Goal: Task Accomplishment & Management: Manage account settings

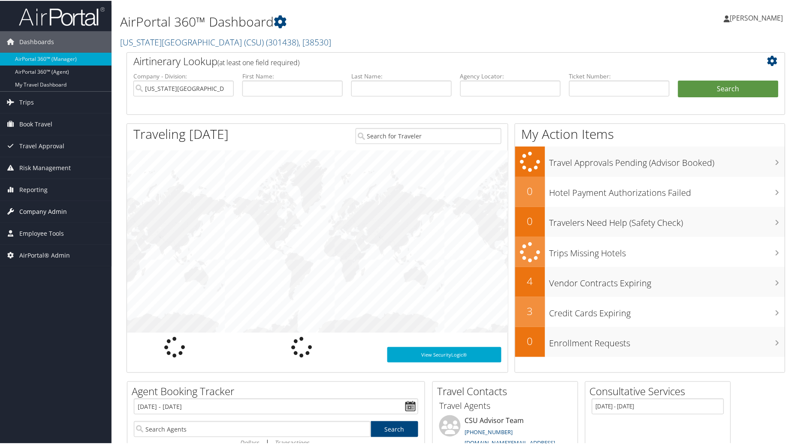
click at [59, 208] on span "Company Admin" at bounding box center [43, 210] width 48 height 21
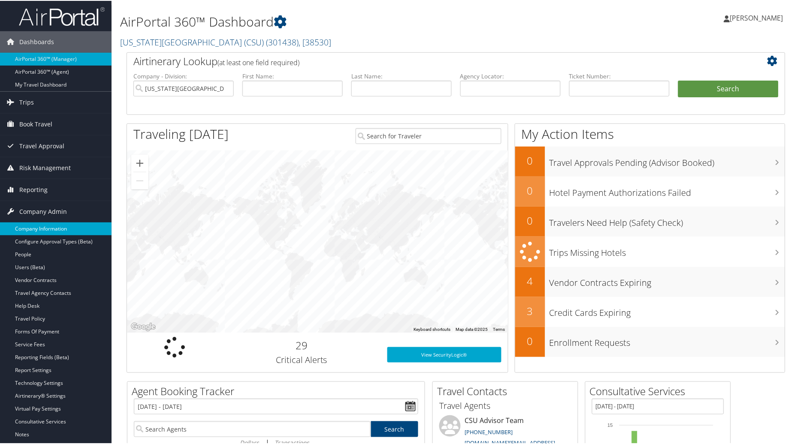
click at [47, 224] on link "Company Information" at bounding box center [55, 228] width 111 height 13
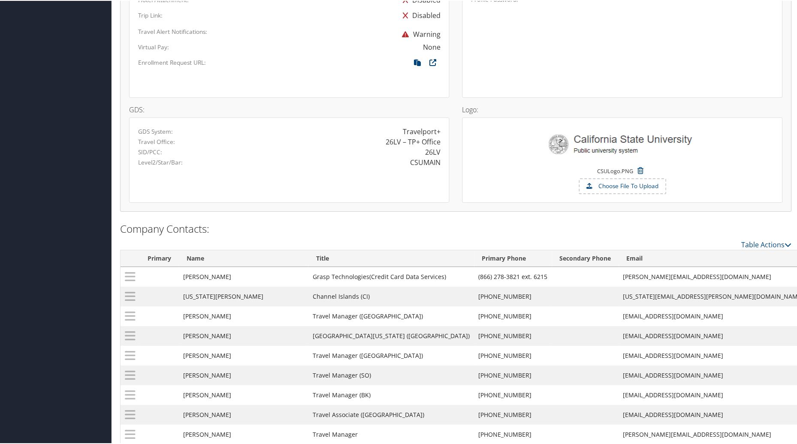
scroll to position [716, 0]
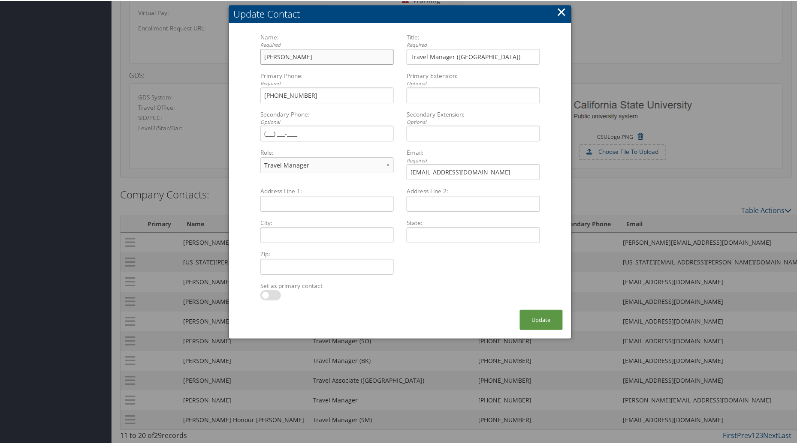
drag, startPoint x: 316, startPoint y: 54, endPoint x: 218, endPoint y: 56, distance: 98.6
type input "Saad Mohiuddin"
drag, startPoint x: 503, startPoint y: 163, endPoint x: 395, endPoint y: 166, distance: 108.5
click at [395, 166] on div "Name: Required Saad Mohiuddin Multiple values The selected items contain differ…" at bounding box center [400, 109] width 292 height 154
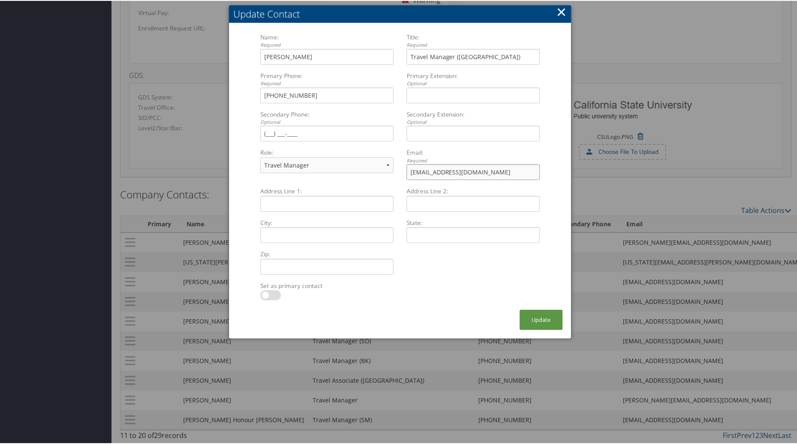
type input "smohiud2@calstatela.edu"
click at [336, 51] on input "Saad Mohiuddin" at bounding box center [326, 56] width 133 height 16
type input "Saad Mohiuddin-Primary for LA"
click at [529, 309] on button "Update" at bounding box center [541, 319] width 43 height 20
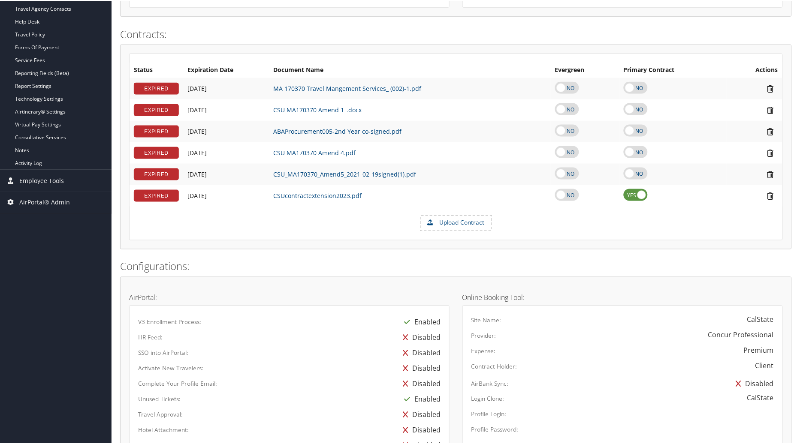
scroll to position [0, 0]
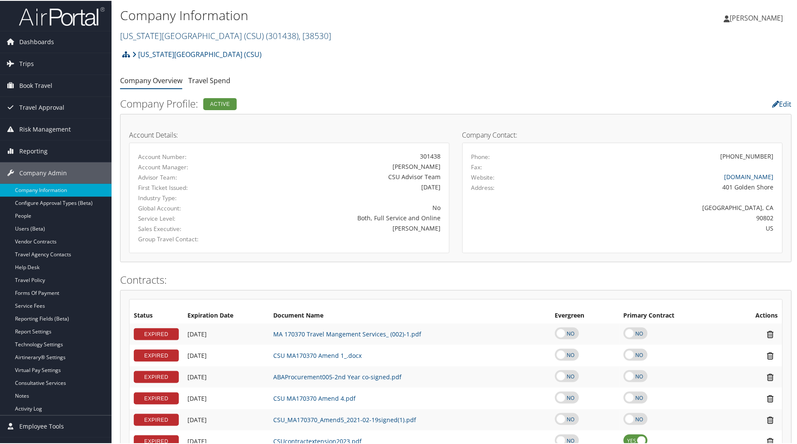
click at [147, 36] on link "California State University (CSU) ( 301438 ) , [ 38530 ]" at bounding box center [225, 35] width 211 height 12
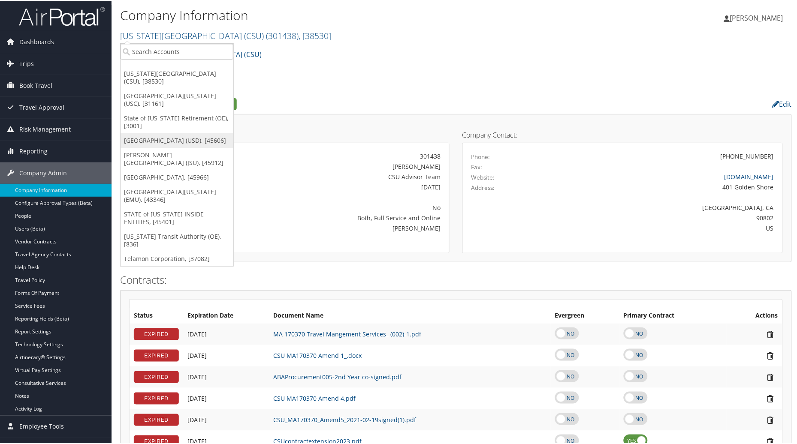
click at [154, 134] on link "[GEOGRAPHIC_DATA] (USD), [45606]" at bounding box center [176, 139] width 113 height 15
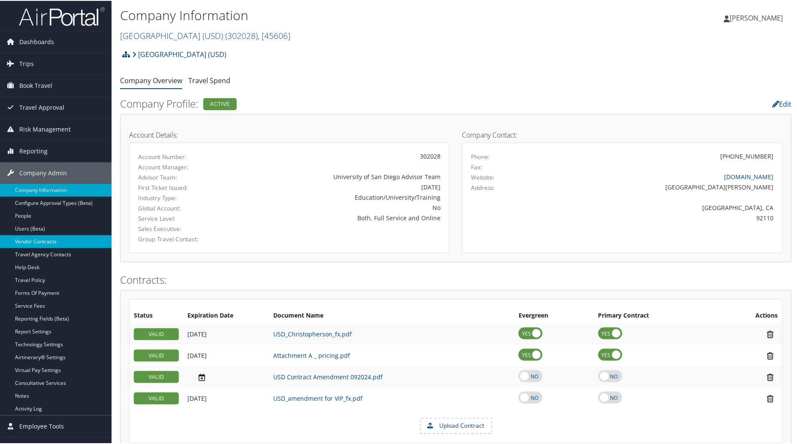
click at [26, 242] on link "Vendor Contracts" at bounding box center [55, 241] width 111 height 13
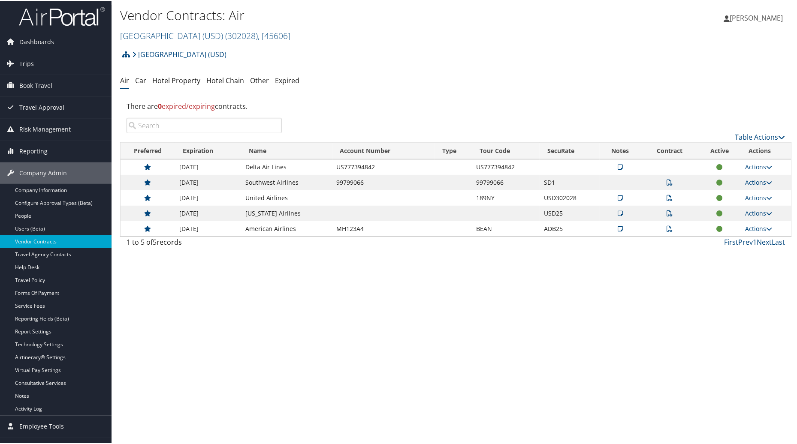
click at [669, 211] on icon at bounding box center [670, 213] width 6 height 6
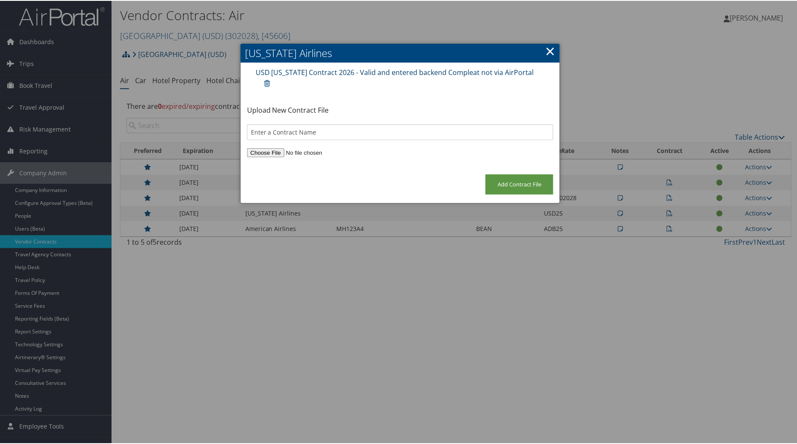
click at [286, 69] on link "USD Alaska Contract 2026 - Valid and entered backend Compleat not via AirPortal" at bounding box center [395, 71] width 278 height 9
click at [546, 49] on link "×" at bounding box center [550, 50] width 10 height 17
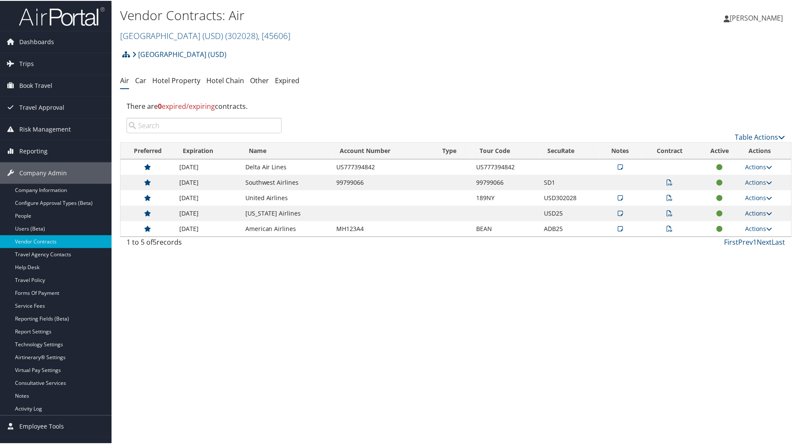
click at [761, 215] on link "Actions" at bounding box center [758, 212] width 27 height 8
click at [733, 253] on link "Edit Contract" at bounding box center [738, 254] width 57 height 15
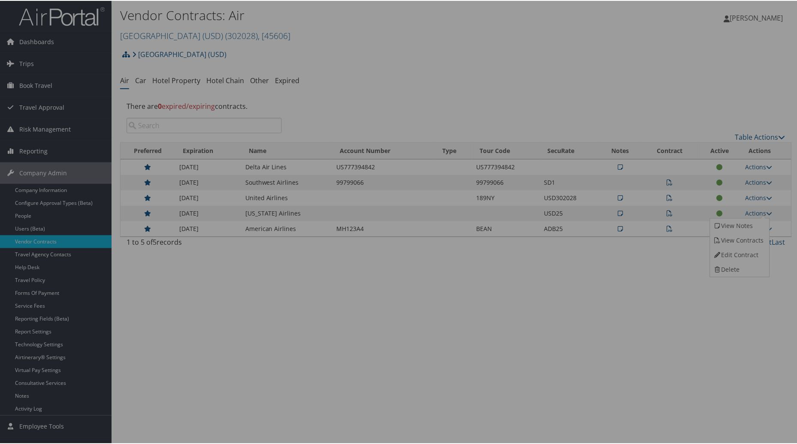
select select "[object Object]"
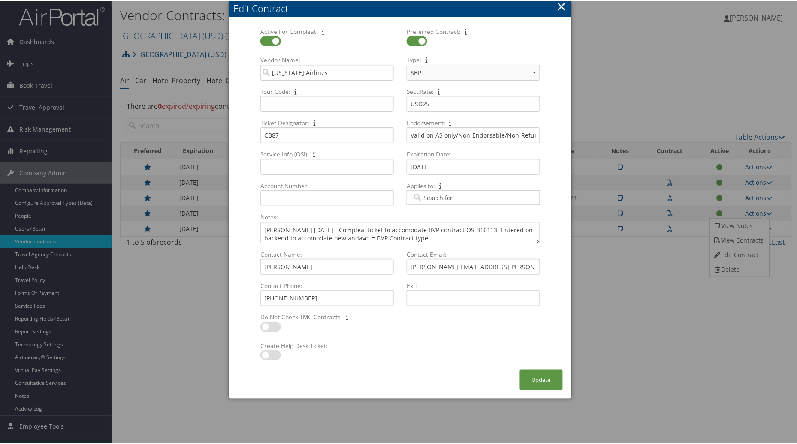
click at [561, 6] on button "×" at bounding box center [561, 5] width 10 height 17
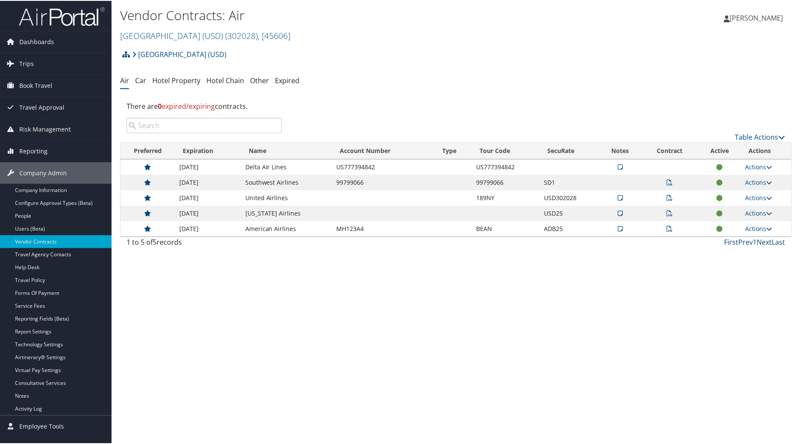
click at [663, 211] on td at bounding box center [669, 212] width 57 height 15
click at [667, 213] on icon at bounding box center [670, 213] width 6 height 6
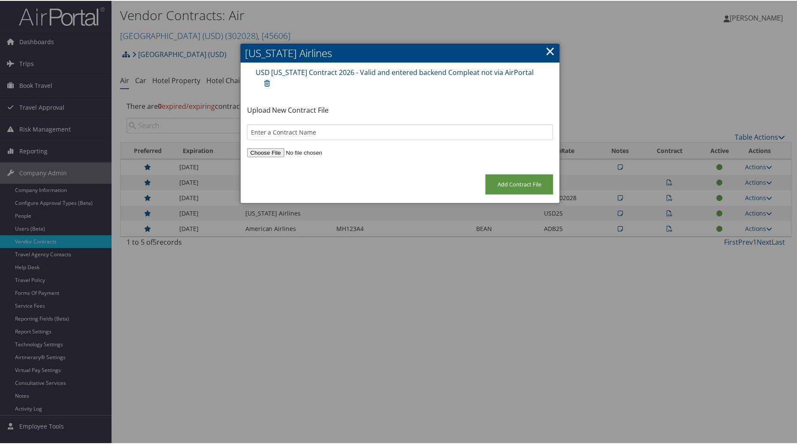
click at [377, 71] on link "USD Alaska Contract 2026 - Valid and entered backend Compleat not via AirPortal" at bounding box center [395, 71] width 278 height 9
click at [545, 48] on link "×" at bounding box center [550, 50] width 10 height 17
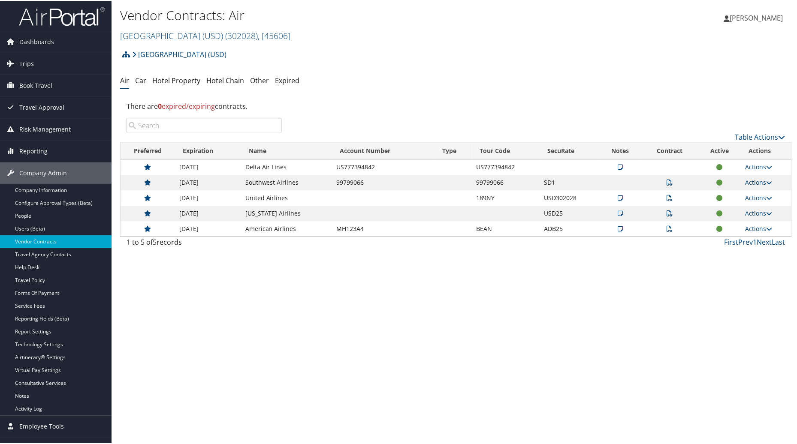
click at [284, 304] on div "Vendor Contracts: Air University of San Diego (USD) ( 302028 ) , [ 45606 ] Cali…" at bounding box center [455, 222] width 689 height 444
click at [32, 189] on link "Company Information" at bounding box center [55, 189] width 111 height 13
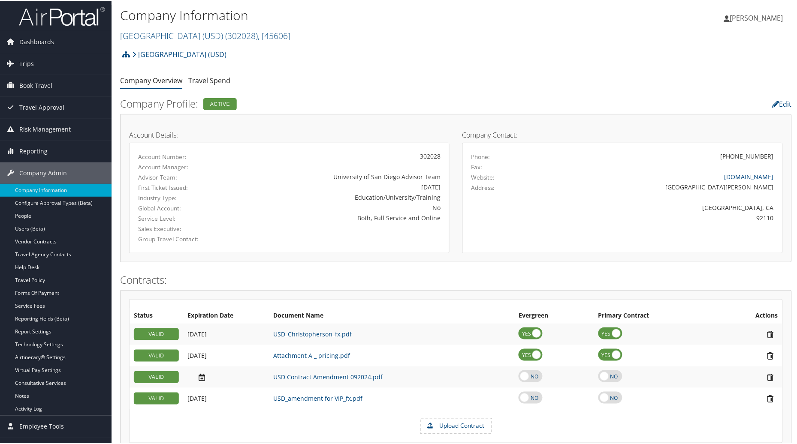
drag, startPoint x: 796, startPoint y: 99, endPoint x: 800, endPoint y: 217, distance: 117.9
click at [796, 217] on html "Menu Dashboards ► AirPortal 360™ (Manager) AirPortal 360™ (Agent) My Travel Das…" at bounding box center [400, 222] width 800 height 444
click at [253, 32] on span "( 302028 )" at bounding box center [241, 35] width 33 height 12
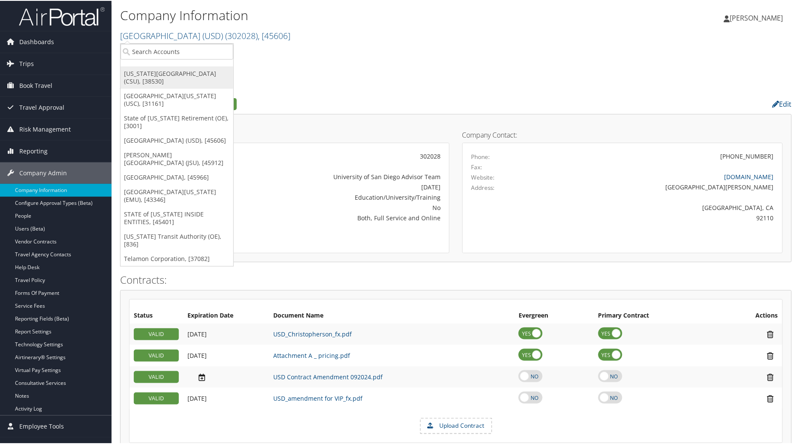
click at [142, 73] on link "[US_STATE][GEOGRAPHIC_DATA] (CSU), [38530]" at bounding box center [176, 77] width 113 height 22
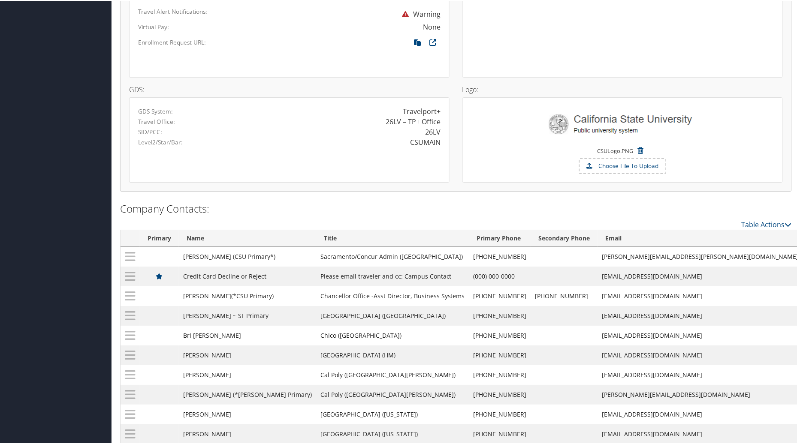
scroll to position [716, 0]
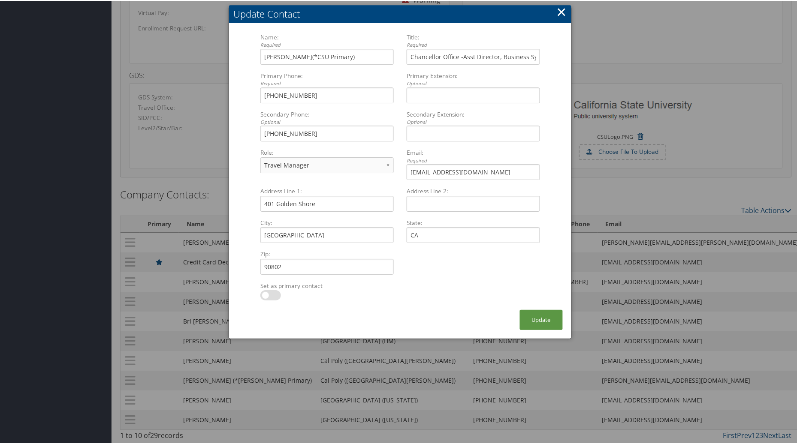
click at [265, 289] on label at bounding box center [270, 294] width 21 height 10
click at [265, 293] on input "checkbox" at bounding box center [268, 296] width 6 height 6
checkbox input "true"
click at [532, 314] on button "Update" at bounding box center [541, 319] width 43 height 20
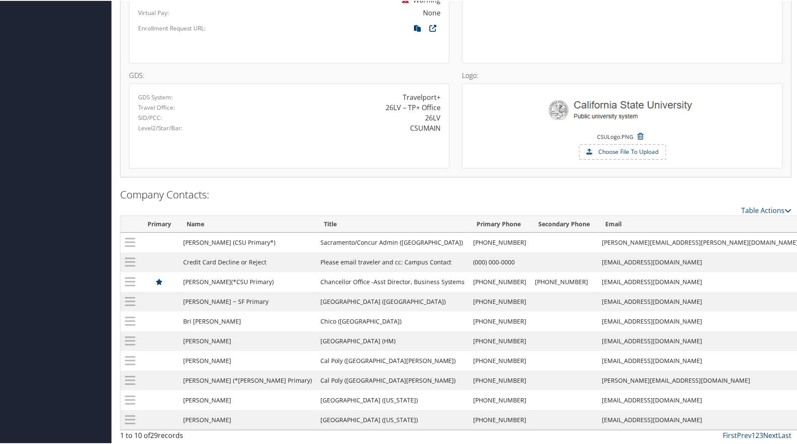
click at [769, 435] on link "Next" at bounding box center [770, 434] width 15 height 9
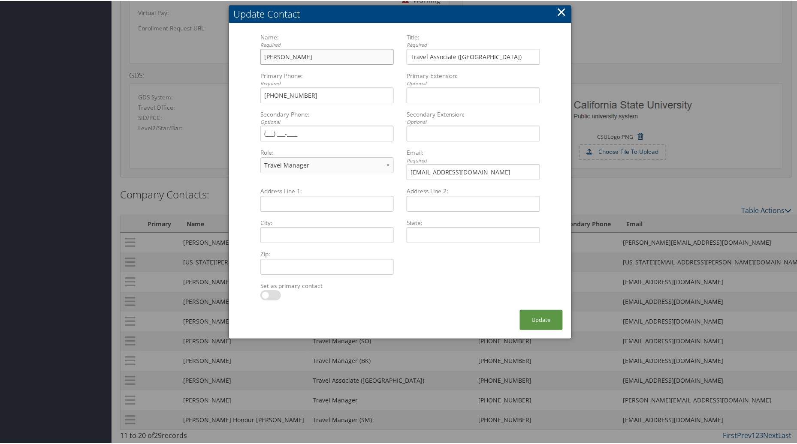
drag, startPoint x: 309, startPoint y: 52, endPoint x: 240, endPoint y: 49, distance: 69.1
click at [240, 49] on form "Name: Required Kayla Cooper Multiple values The selected items contain differen…" at bounding box center [400, 170] width 325 height 277
type input "Sarah Hansen"
drag, startPoint x: 441, startPoint y: 165, endPoint x: 400, endPoint y: 165, distance: 41.2
click at [400, 165] on div "Email: Required kaylacooper@csus.edu Multiple values The selected items contain…" at bounding box center [473, 166] width 146 height 39
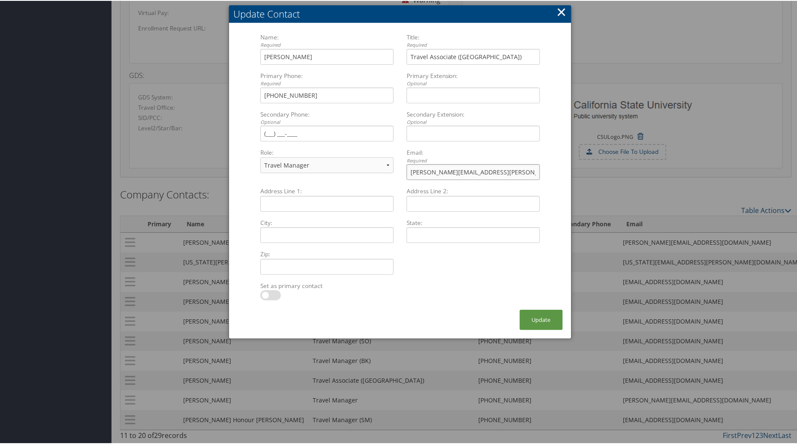
type input "sarah.hansen@csus.edu"
click at [304, 51] on input "Sarah Hansen" at bounding box center [326, 56] width 133 height 16
type input "Sarah Hansen-Sacramento Contact 2"
click at [545, 315] on button "Update" at bounding box center [541, 319] width 43 height 20
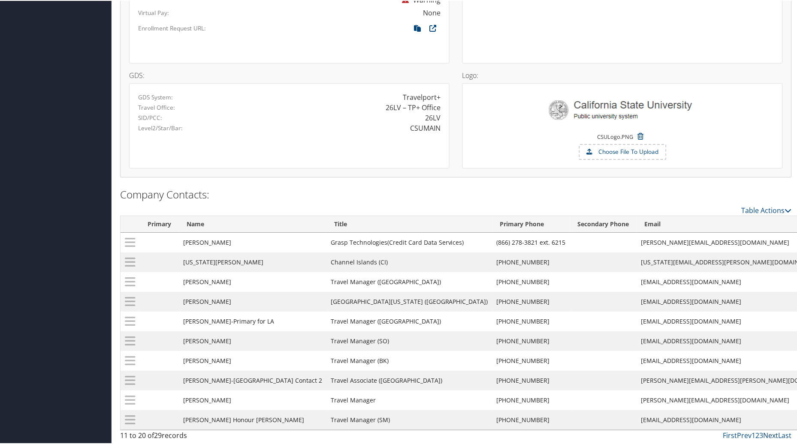
click at [769, 436] on link "Next" at bounding box center [770, 434] width 15 height 9
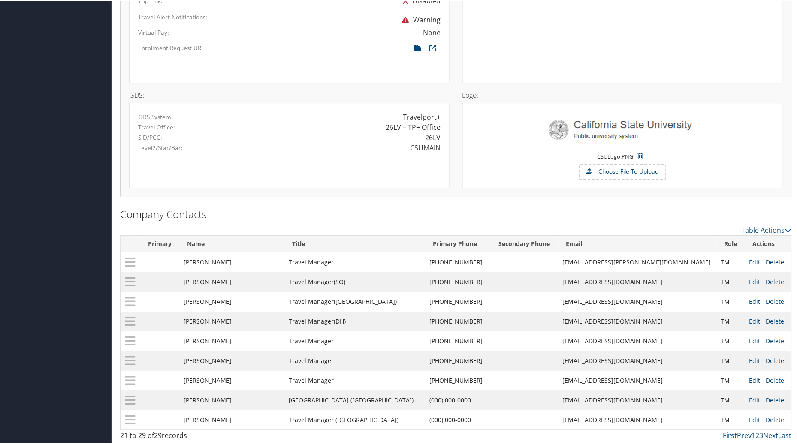
click at [749, 379] on link "Edit" at bounding box center [754, 380] width 11 height 8
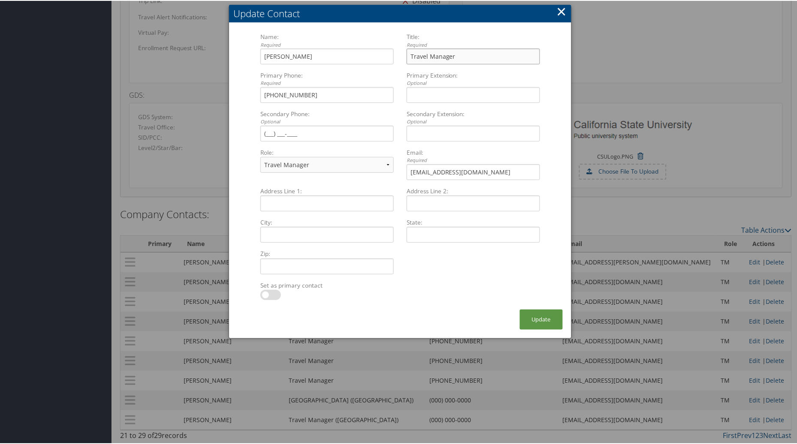
click at [455, 48] on input "Travel Manager" at bounding box center [472, 56] width 133 height 16
type input "Travel Manager (HM)"
click at [543, 309] on button "Update" at bounding box center [541, 319] width 43 height 20
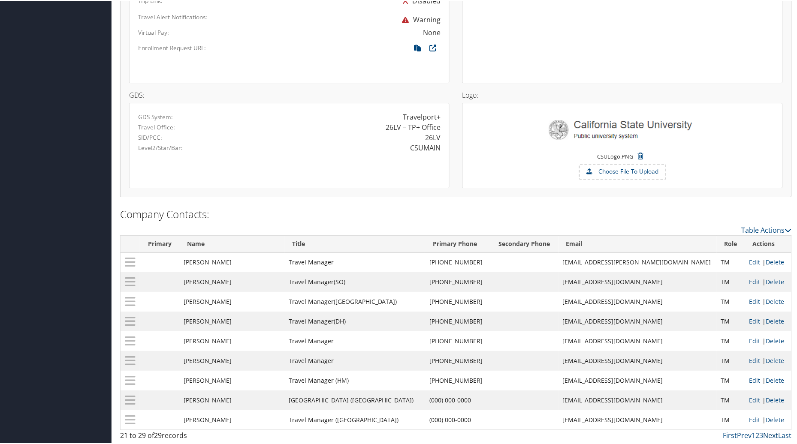
click at [764, 435] on link "Next" at bounding box center [770, 434] width 15 height 9
click at [770, 436] on link "Next" at bounding box center [770, 434] width 15 height 9
click at [781, 436] on link "Last" at bounding box center [784, 434] width 13 height 9
click at [742, 435] on link "Prev" at bounding box center [744, 434] width 15 height 9
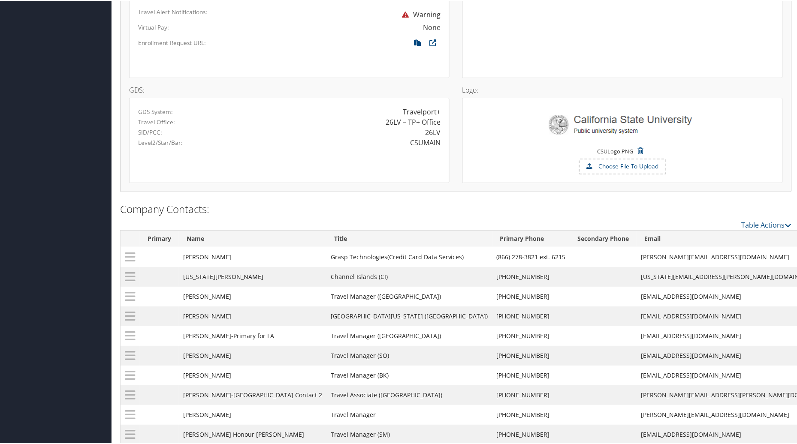
scroll to position [716, 0]
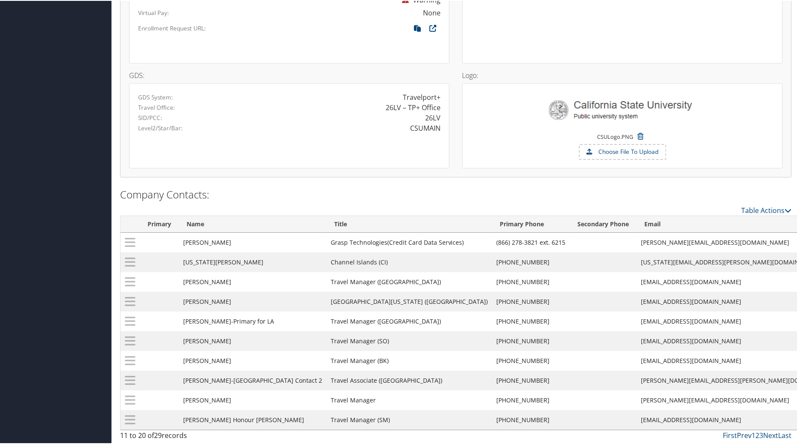
click at [743, 433] on link "Prev" at bounding box center [744, 434] width 15 height 9
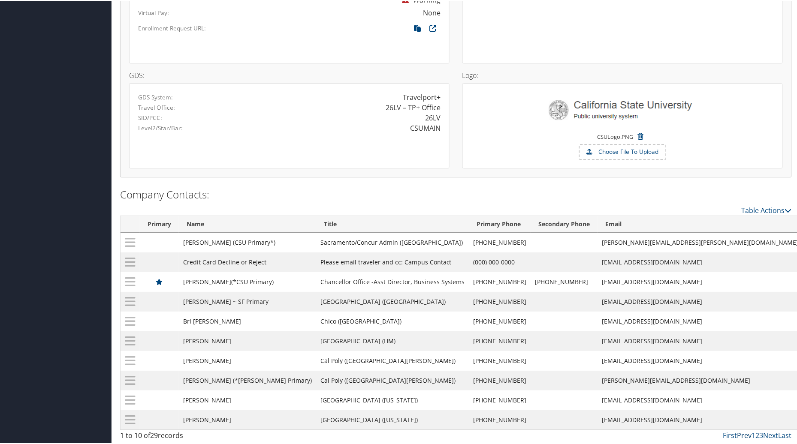
click at [738, 436] on link "Prev" at bounding box center [744, 434] width 15 height 9
click at [728, 435] on link "First" at bounding box center [730, 434] width 14 height 9
click at [767, 436] on link "Next" at bounding box center [770, 434] width 15 height 9
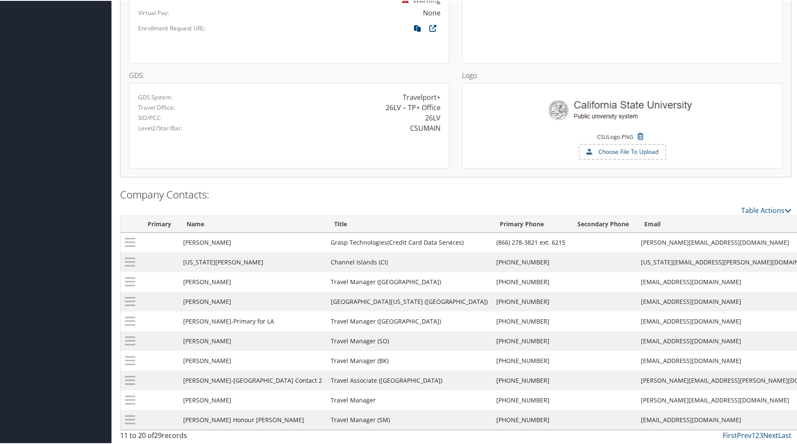
click at [767, 436] on link "Next" at bounding box center [770, 434] width 15 height 9
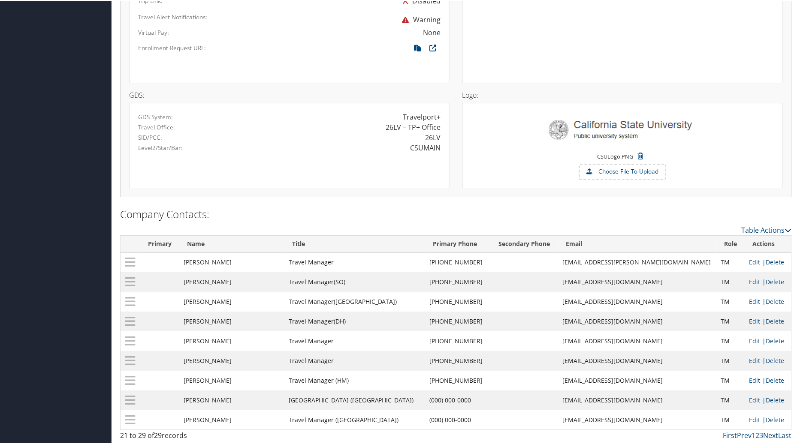
click at [767, 436] on link "Next" at bounding box center [770, 434] width 15 height 9
click at [749, 297] on link "Edit" at bounding box center [754, 301] width 11 height 8
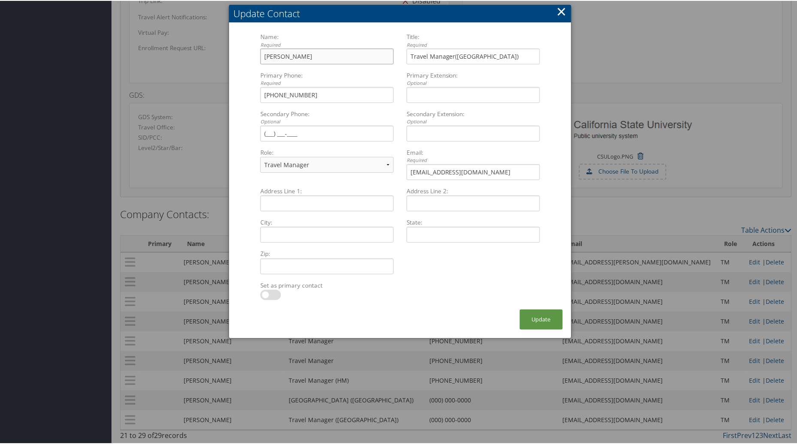
drag, startPoint x: 318, startPoint y: 51, endPoint x: 183, endPoint y: 50, distance: 134.2
type input "S"
click at [310, 54] on input "Adina Garrett" at bounding box center [326, 56] width 133 height 16
drag, startPoint x: 366, startPoint y: 51, endPoint x: 334, endPoint y: 51, distance: 31.3
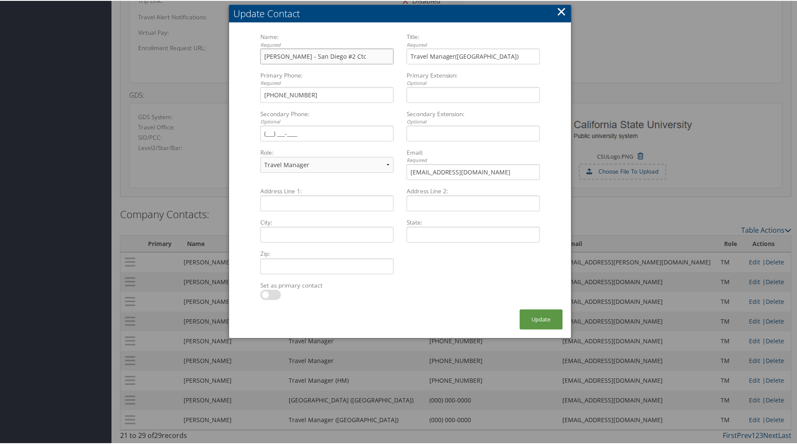
click at [334, 51] on input "Adina Garrett - San Diego #2 Ctc" at bounding box center [326, 56] width 133 height 16
type input "Adina Garrett - San Diego"
click at [460, 163] on input "lgreenzw@sdsu.edu" at bounding box center [472, 171] width 133 height 16
drag, startPoint x: 434, startPoint y: 165, endPoint x: 399, endPoint y: 165, distance: 35.2
click at [400, 165] on div "Email: Required lgreenzw@sdsu.edu Multiple values The selected items contain di…" at bounding box center [473, 166] width 146 height 39
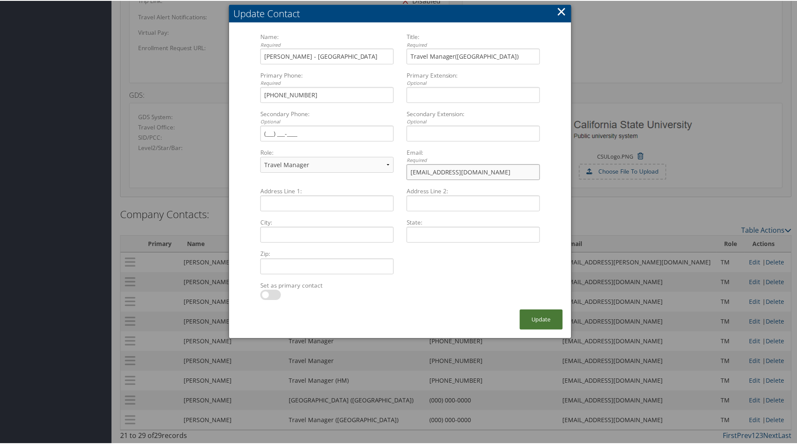
type input "agarrett2@sdsu.edu"
click at [535, 311] on button "Update" at bounding box center [541, 319] width 43 height 20
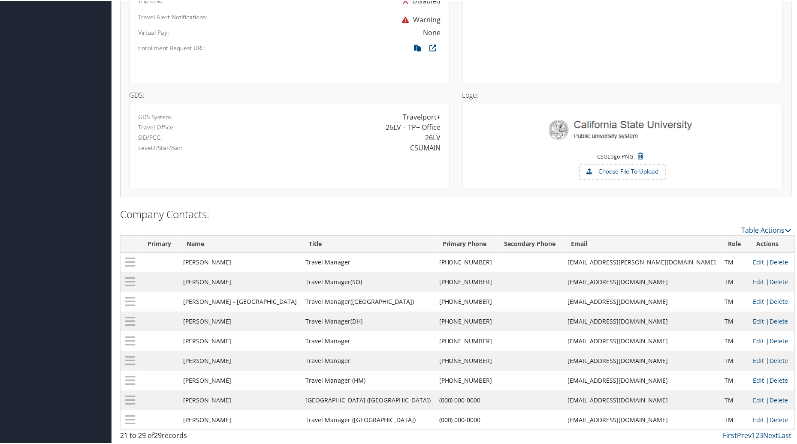
click at [753, 319] on link "Edit" at bounding box center [758, 320] width 11 height 8
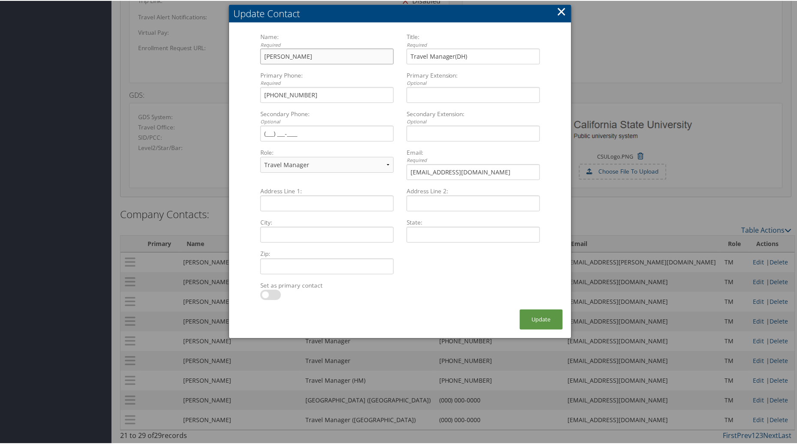
click at [315, 49] on input "Jacqueline Kha" at bounding box center [326, 56] width 133 height 16
type input "Jacqueline Kha-Dominguez Hills"
click at [527, 315] on button "Update" at bounding box center [541, 319] width 43 height 20
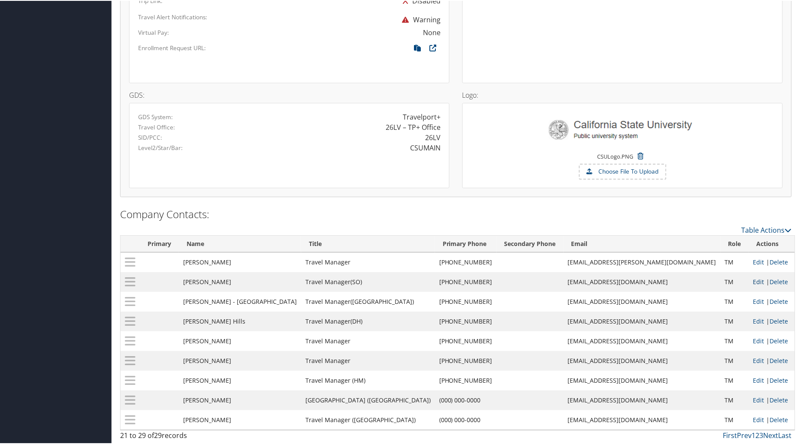
click at [753, 277] on link "Edit" at bounding box center [758, 281] width 11 height 8
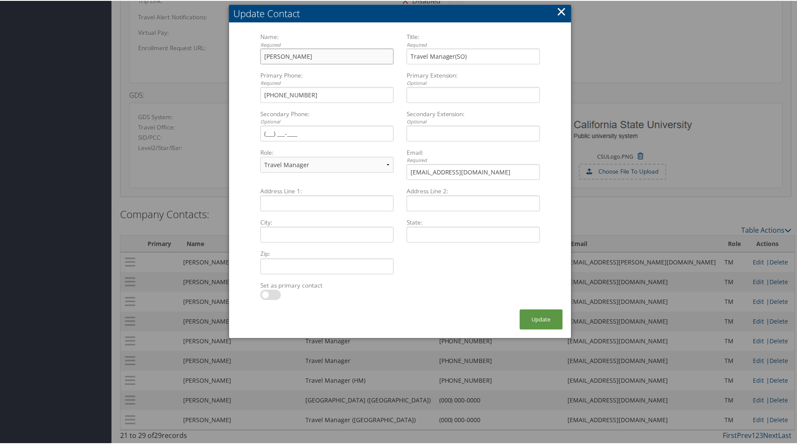
click at [318, 51] on input "Carolynne Schmidt" at bounding box center [326, 56] width 133 height 16
type input "Carolynne Schmidt-Sonoma"
drag, startPoint x: 526, startPoint y: 314, endPoint x: 319, endPoint y: 281, distance: 209.7
click at [526, 314] on button "Update" at bounding box center [541, 319] width 43 height 20
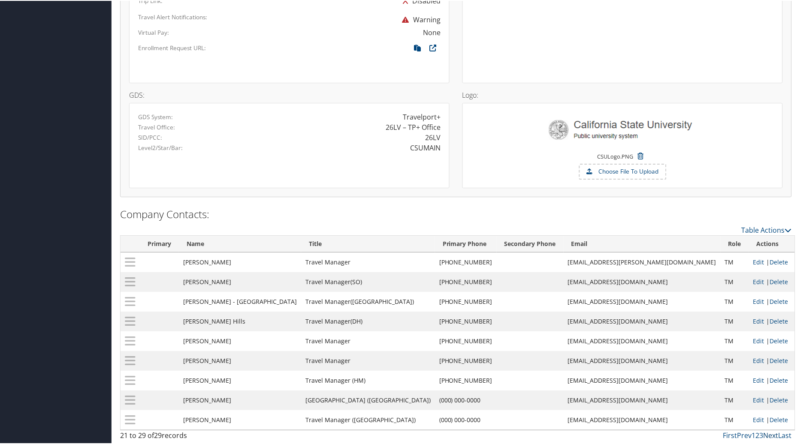
click at [772, 432] on link "Next" at bounding box center [770, 434] width 15 height 9
click at [744, 435] on link "Prev" at bounding box center [744, 434] width 15 height 9
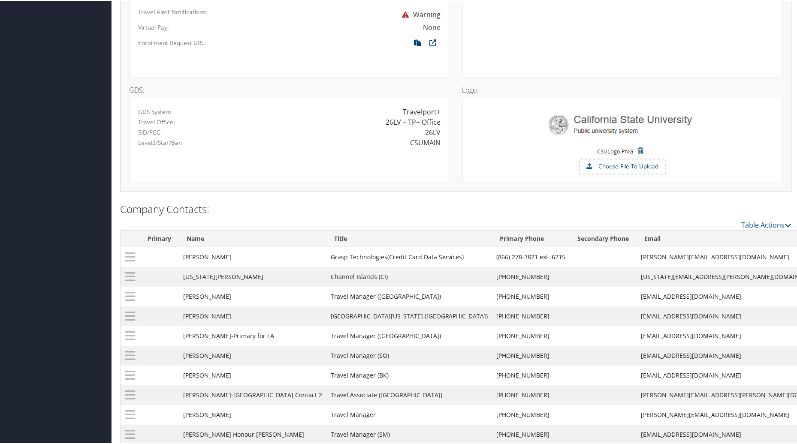
scroll to position [716, 0]
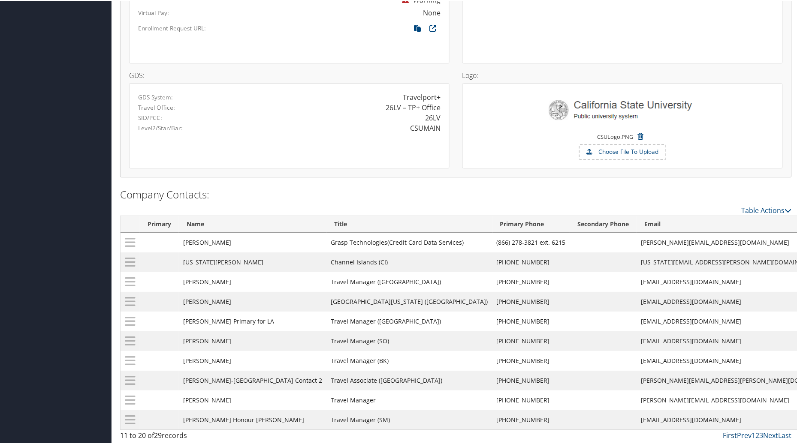
click at [725, 433] on link "First" at bounding box center [730, 434] width 14 height 9
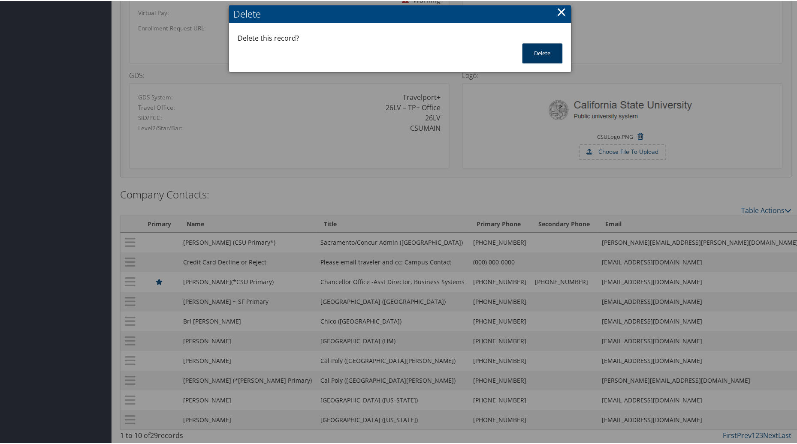
click at [527, 48] on button "Delete" at bounding box center [542, 52] width 40 height 20
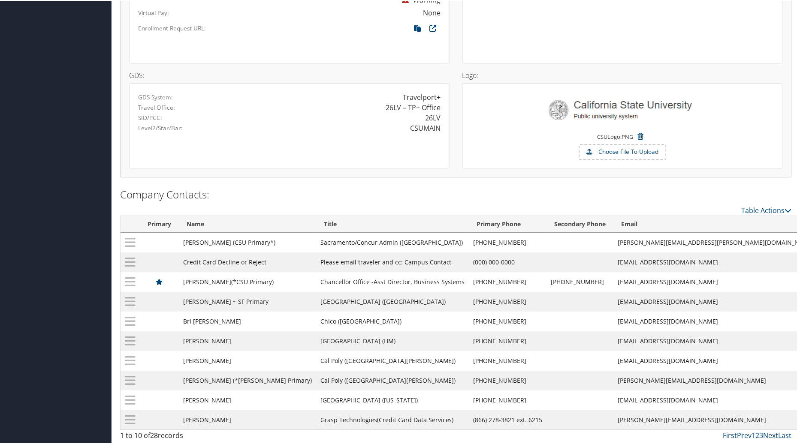
click at [767, 431] on link "Next" at bounding box center [770, 434] width 15 height 9
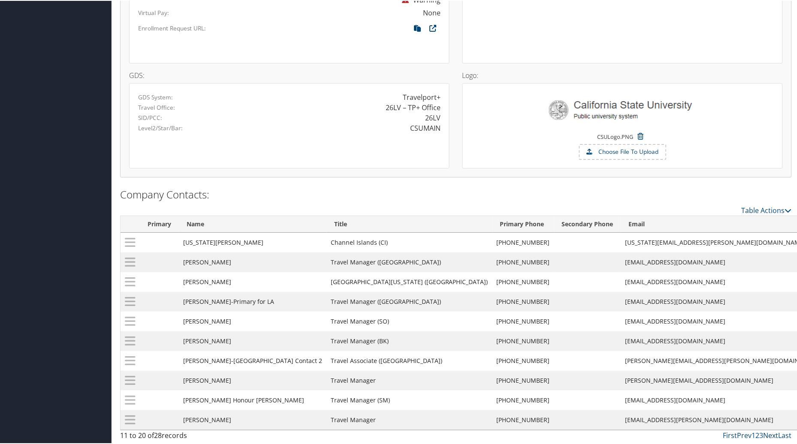
click at [767, 436] on link "Next" at bounding box center [770, 434] width 15 height 9
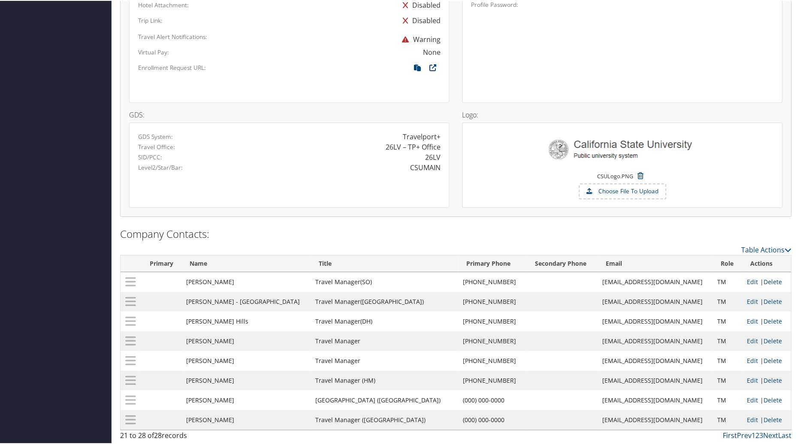
click at [727, 434] on link "First" at bounding box center [730, 434] width 14 height 9
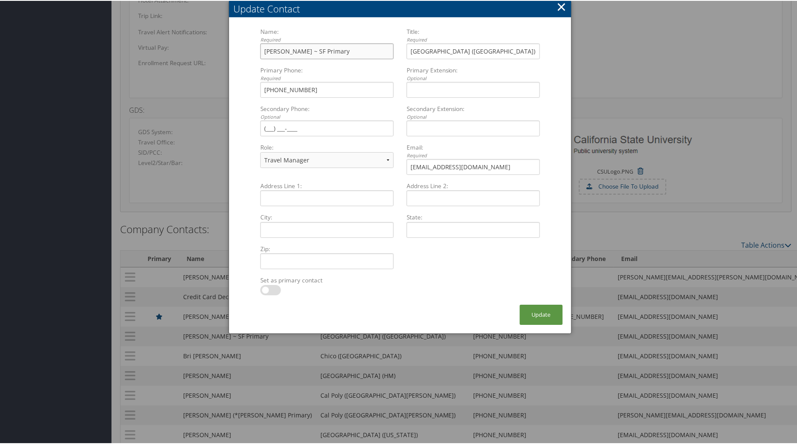
drag, startPoint x: 305, startPoint y: 49, endPoint x: 288, endPoint y: 51, distance: 17.7
click at [288, 51] on input "Amanda Grazzo ~ SF Primary" at bounding box center [326, 50] width 133 height 16
drag, startPoint x: 311, startPoint y: 49, endPoint x: 365, endPoint y: 50, distance: 54.0
click at [365, 50] on input "Amanda Tobias ~ SF Primary" at bounding box center [326, 50] width 133 height 16
type input "Amanda Tobias ~Primary CTC always cc:"
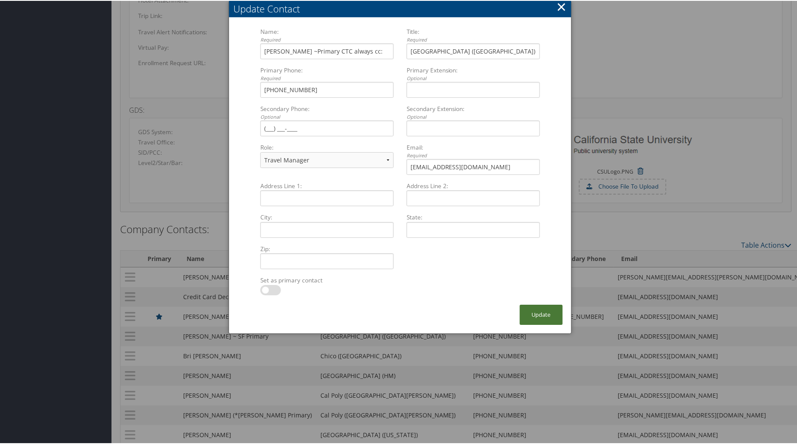
click at [538, 315] on button "Update" at bounding box center [541, 314] width 43 height 20
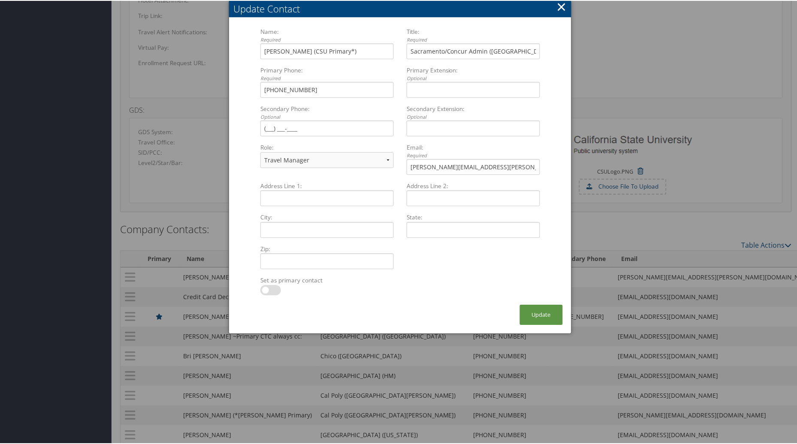
click at [559, 6] on button "×" at bounding box center [561, 5] width 10 height 17
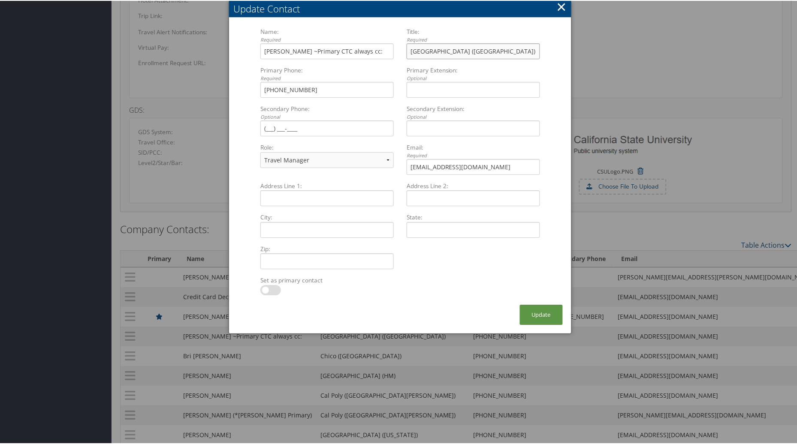
click at [409, 52] on input "San Francisco (SF)" at bounding box center [472, 50] width 133 height 16
type input "Concur Admin San Francisco (SF)"
click at [532, 310] on button "Update" at bounding box center [541, 314] width 43 height 20
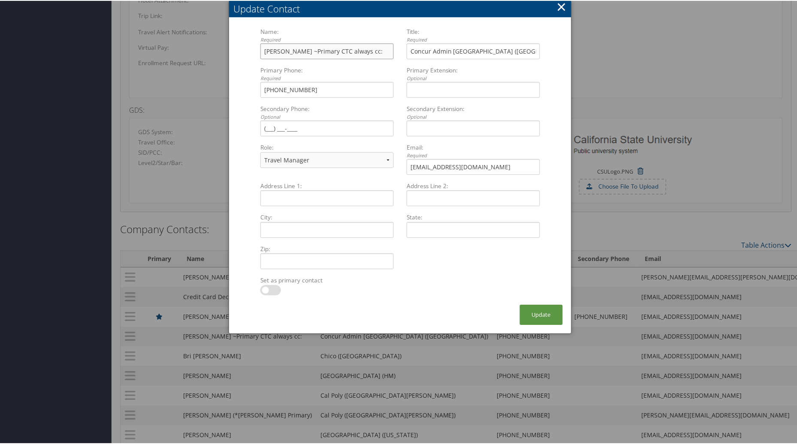
click at [310, 51] on input "Amanda Tobias ~Primary CTC always cc:" at bounding box center [326, 50] width 133 height 16
click at [342, 49] on input "Amanda Tobias(CSU Primary CTC always cc:" at bounding box center [326, 50] width 133 height 16
drag, startPoint x: 388, startPoint y: 7, endPoint x: 561, endPoint y: 41, distance: 176.1
click at [561, 41] on div "Update Contact Name: Required Amanda Tobias(CSU Primary* CTC always cc: Multipl…" at bounding box center [400, 152] width 342 height 303
click at [346, 49] on input "Amanda Tobias(CSU Primary* CTC always cc:" at bounding box center [326, 50] width 133 height 16
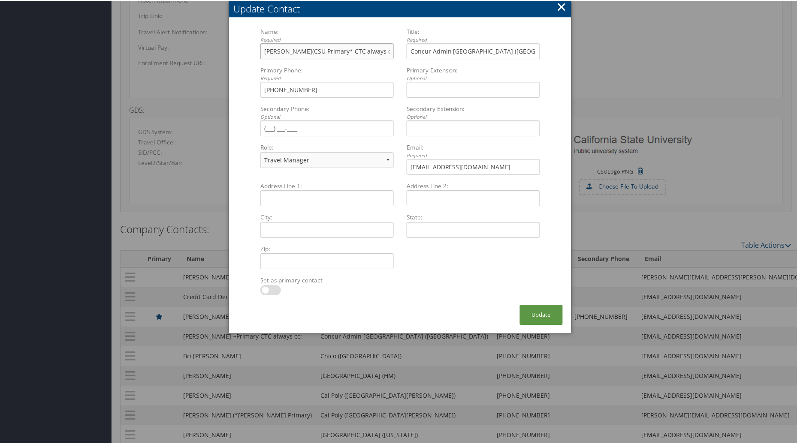
click at [345, 49] on input "Amanda Tobias(CSU Primary* CTC always cc:" at bounding box center [326, 50] width 133 height 16
type input "Amanda Tobias(CSU Primary*always cc:"
click at [538, 310] on button "Update" at bounding box center [541, 314] width 43 height 20
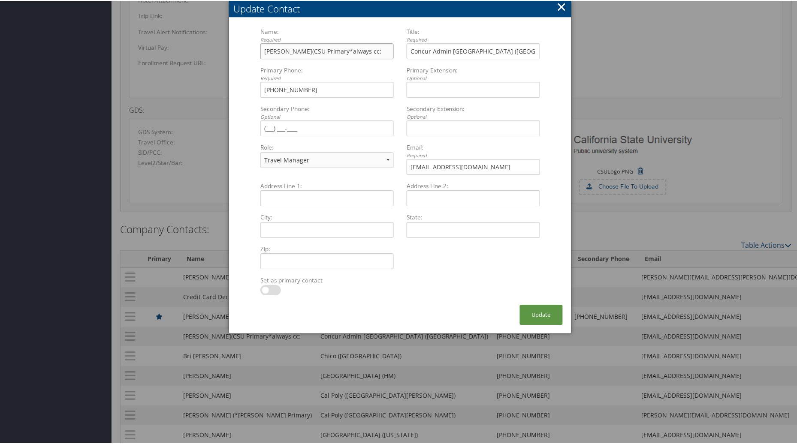
click at [346, 50] on input "Amanda Tobias(CSU Primary*always cc:" at bounding box center [326, 50] width 133 height 16
type input "Amanda Tobias(CSU Primary*) always cc:"
click at [541, 312] on button "Update" at bounding box center [541, 314] width 43 height 20
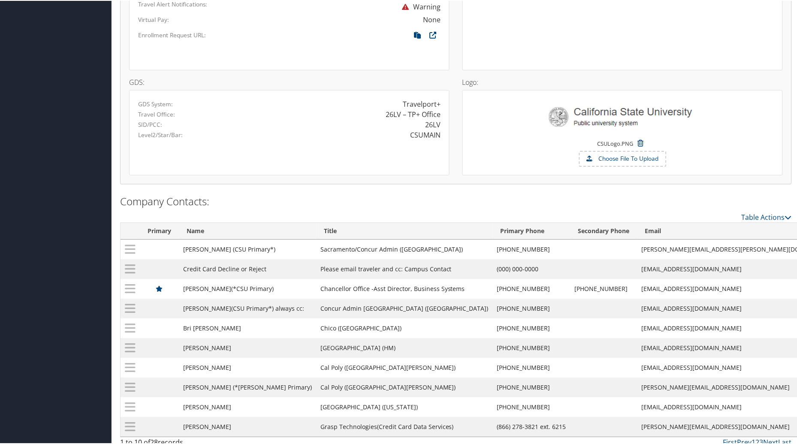
scroll to position [716, 0]
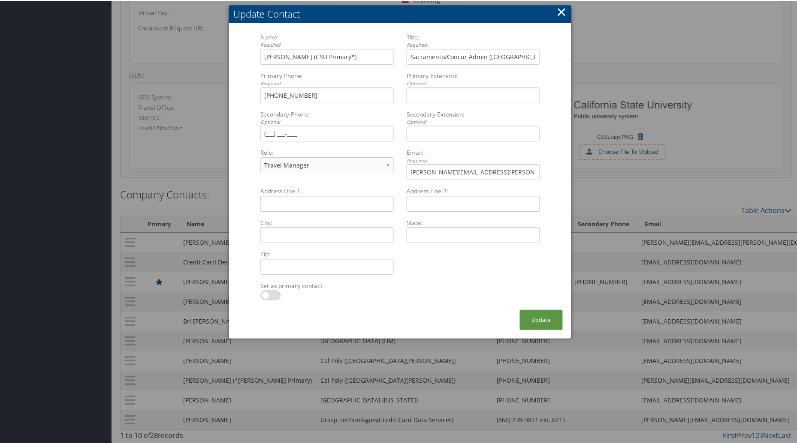
click at [265, 289] on label at bounding box center [270, 294] width 21 height 10
click at [265, 293] on input "checkbox" at bounding box center [268, 296] width 6 height 6
checkbox input "true"
click at [529, 309] on button "Update" at bounding box center [541, 319] width 43 height 20
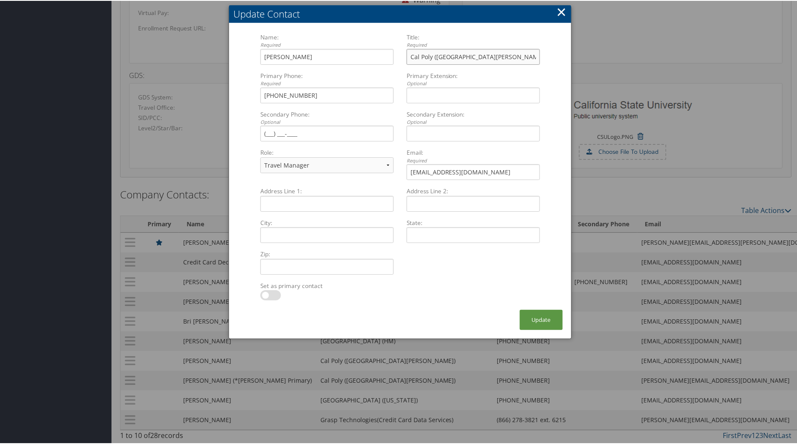
click at [434, 50] on input "Cal Poly (San Luis Obispo)" at bounding box center [472, 56] width 133 height 16
type input "Cal Poly (SL=San Luis Obispo)"
click at [532, 313] on button "Update" at bounding box center [541, 319] width 43 height 20
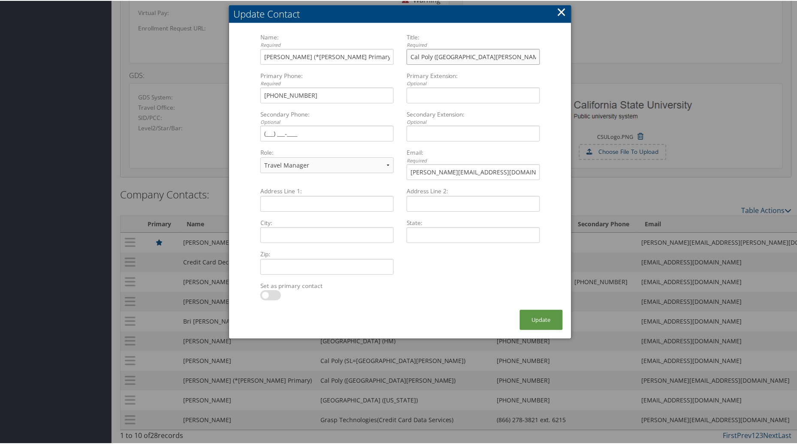
click at [434, 50] on input "Cal Poly (San Luis Obispo)" at bounding box center [472, 56] width 133 height 16
type input "Cal Poly (SL=San Luis Obispo)"
click at [534, 309] on button "Update" at bounding box center [541, 319] width 43 height 20
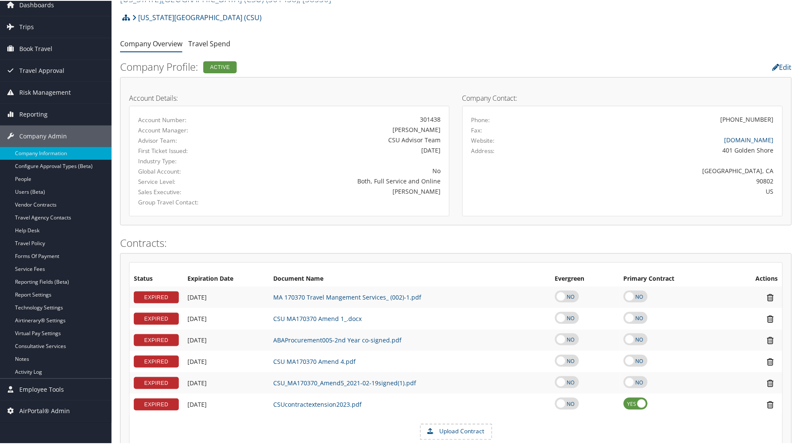
scroll to position [0, 0]
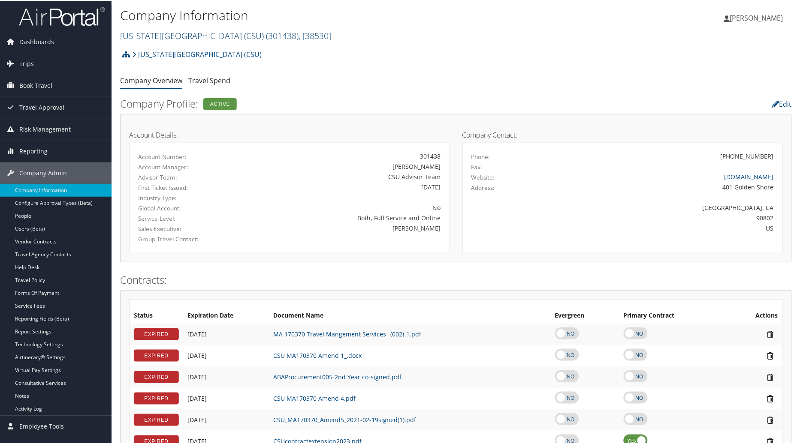
click at [298, 33] on span ", [ 38530 ]" at bounding box center [314, 35] width 33 height 12
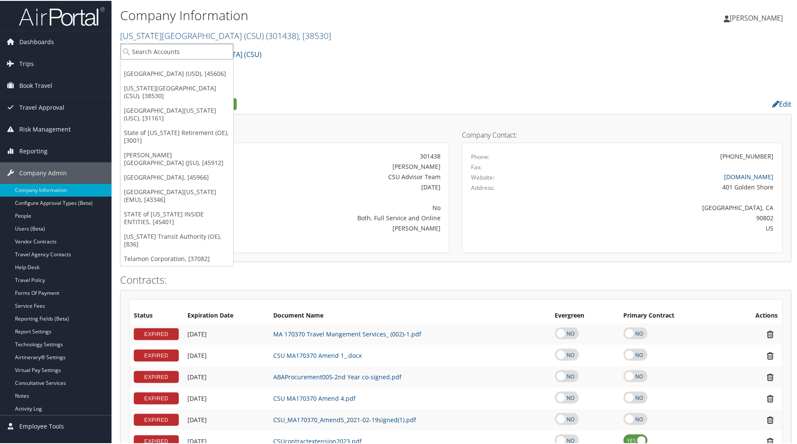
click at [174, 52] on input "search" at bounding box center [176, 51] width 113 height 16
click at [173, 169] on link "[GEOGRAPHIC_DATA], [45966]" at bounding box center [176, 176] width 113 height 15
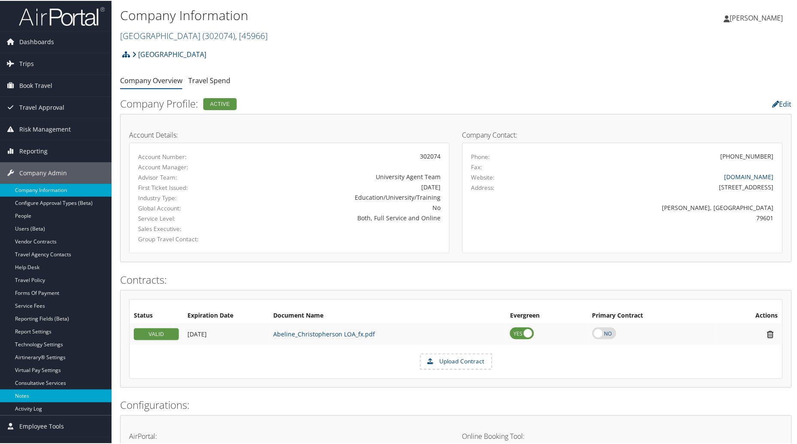
click at [31, 401] on link "Notes" at bounding box center [55, 395] width 111 height 13
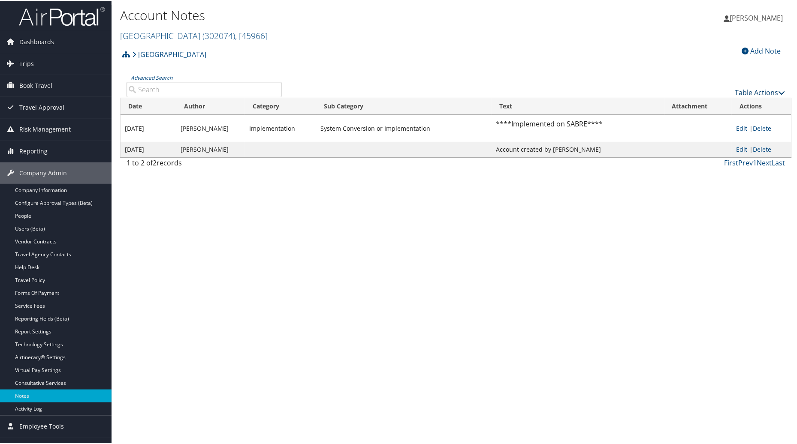
click at [753, 95] on link "Table Actions" at bounding box center [760, 91] width 50 height 9
click at [703, 69] on div at bounding box center [400, 222] width 800 height 444
click at [746, 48] on div "Add Note" at bounding box center [761, 50] width 48 height 10
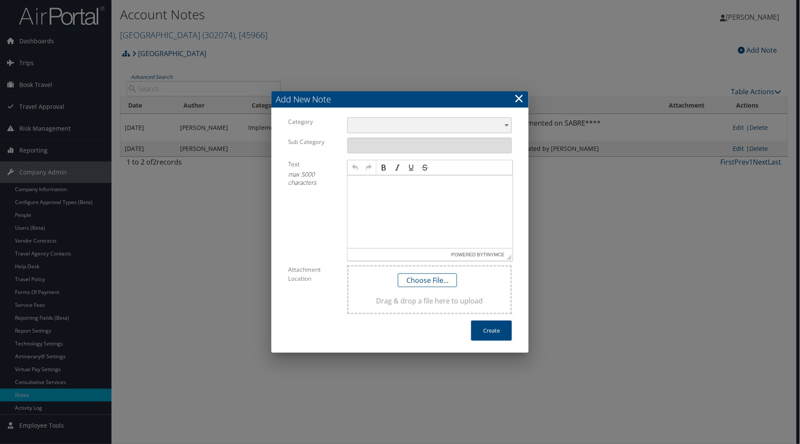
click at [508, 122] on div "​" at bounding box center [429, 125] width 165 height 16
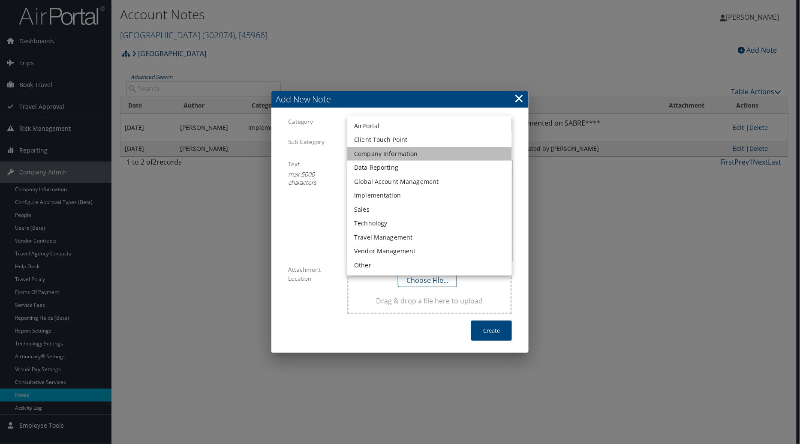
click at [430, 150] on li "Company Information" at bounding box center [429, 154] width 165 height 14
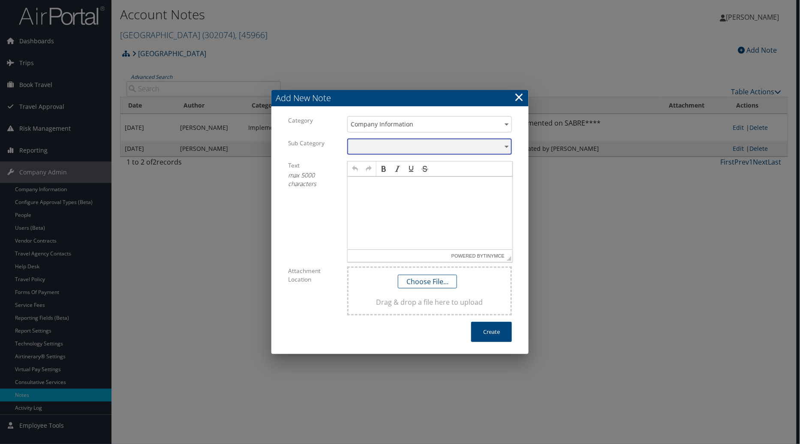
click at [511, 147] on div "​" at bounding box center [429, 147] width 165 height 16
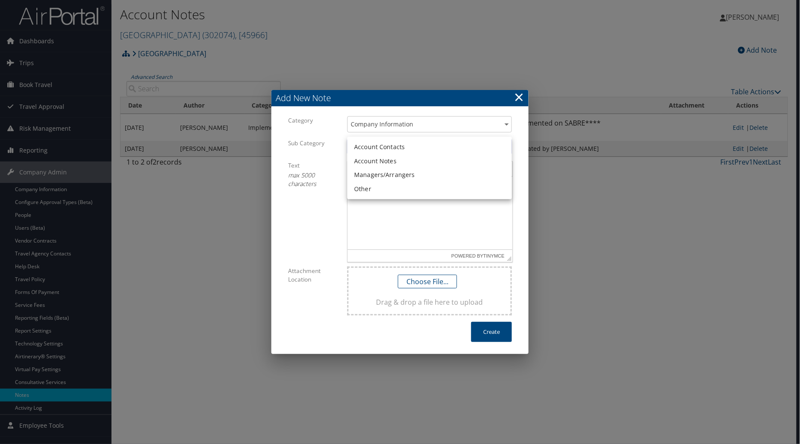
click at [461, 162] on li "Account Notes" at bounding box center [429, 161] width 165 height 14
click at [371, 183] on p at bounding box center [430, 184] width 158 height 7
click at [403, 182] on p "** Go live [DATE]**" at bounding box center [430, 184] width 158 height 7
click at [487, 330] on button "Create" at bounding box center [491, 332] width 41 height 20
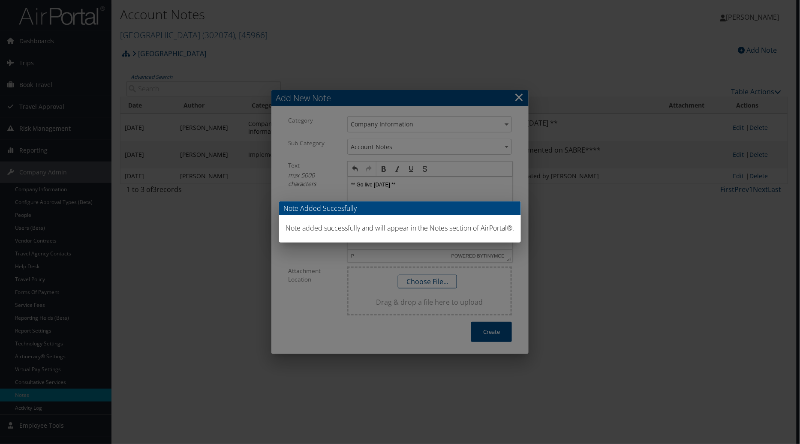
click at [517, 96] on div "Note Added Succesfully Note added successfully and will appear in the Notes sec…" at bounding box center [400, 222] width 800 height 444
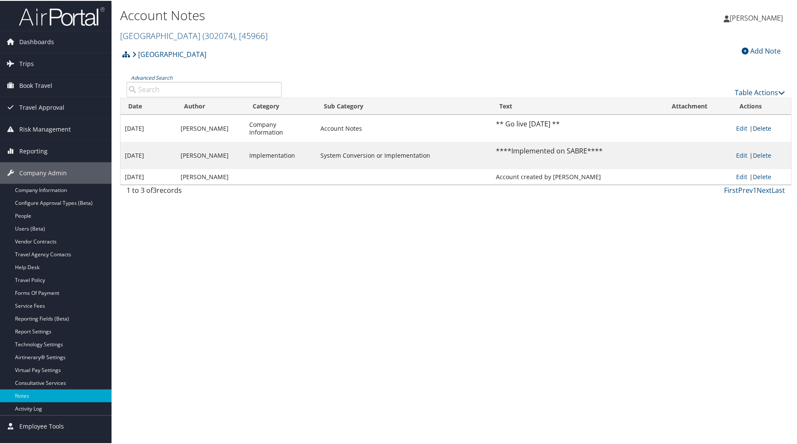
click at [756, 126] on link "Delete" at bounding box center [761, 127] width 18 height 8
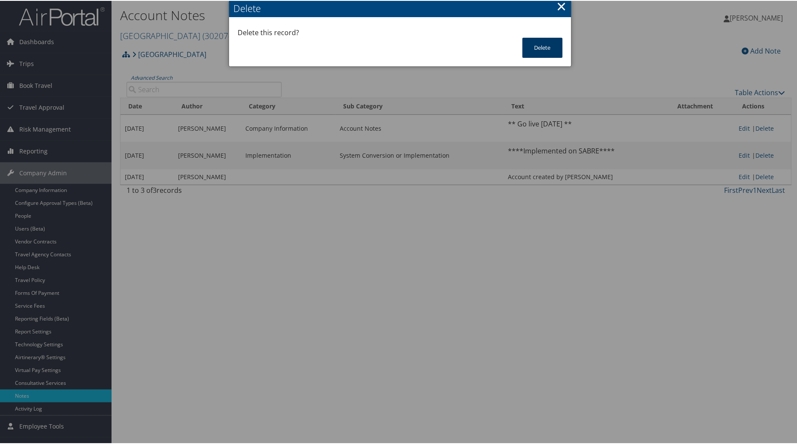
click at [532, 52] on button "Delete" at bounding box center [542, 47] width 40 height 20
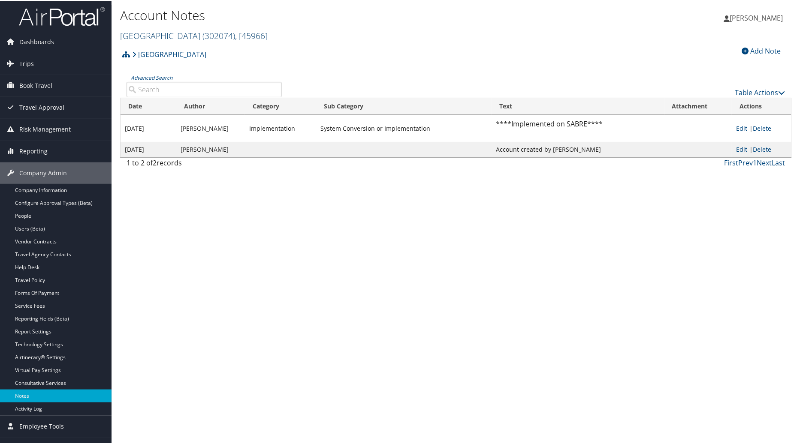
click at [268, 36] on span ", [ 45966 ]" at bounding box center [251, 35] width 33 height 12
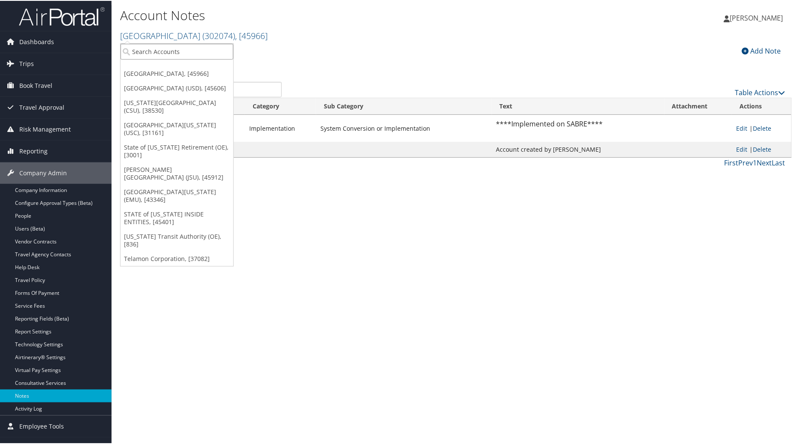
click at [168, 58] on input "search" at bounding box center [176, 51] width 113 height 16
click at [198, 373] on div "Account Notes [GEOGRAPHIC_DATA] ( 302074 ) , [ 45966 ] [GEOGRAPHIC_DATA] (USD) …" at bounding box center [455, 222] width 689 height 444
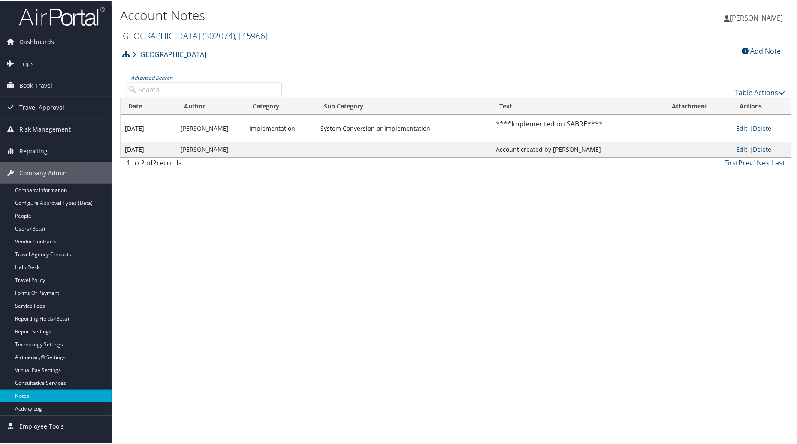
click at [268, 33] on span ", [ 45966 ]" at bounding box center [251, 35] width 33 height 12
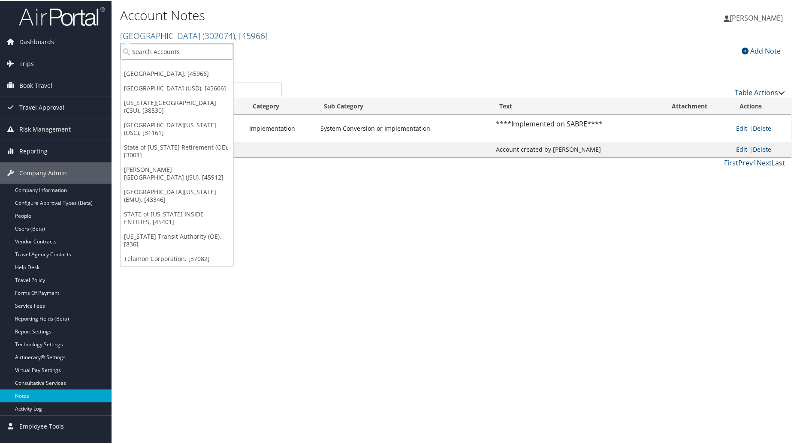
click at [160, 48] on input "search" at bounding box center [176, 51] width 113 height 16
type input "MUSC"
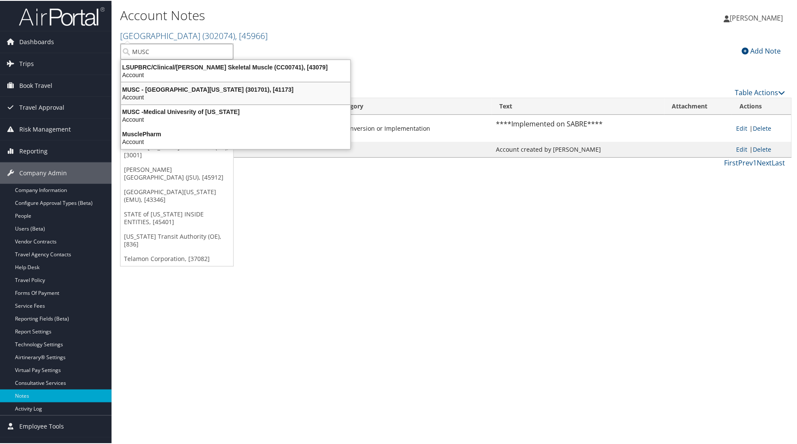
drag, startPoint x: 156, startPoint y: 93, endPoint x: 171, endPoint y: 93, distance: 14.2
click at [159, 93] on div "Account" at bounding box center [236, 97] width 240 height 8
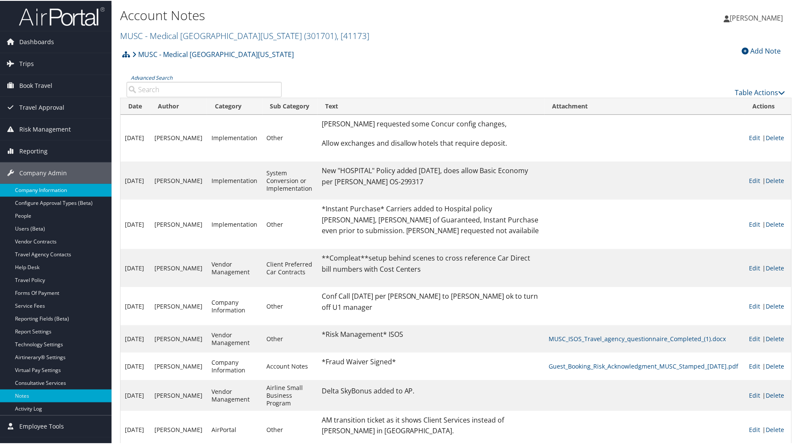
click at [63, 192] on link "Company Information" at bounding box center [55, 189] width 111 height 13
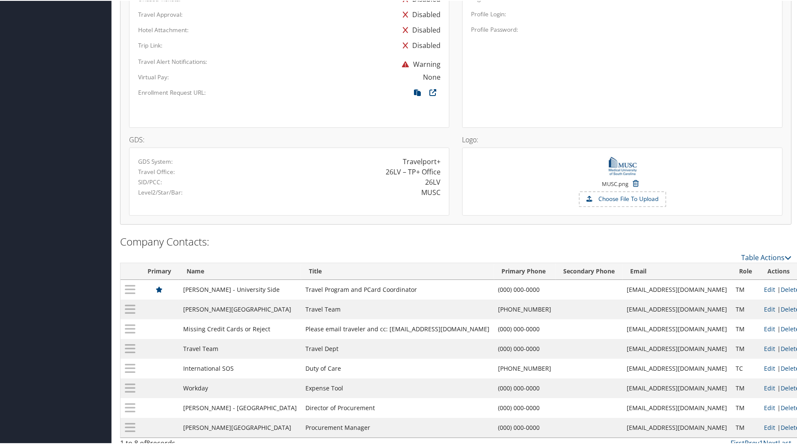
scroll to position [550, 0]
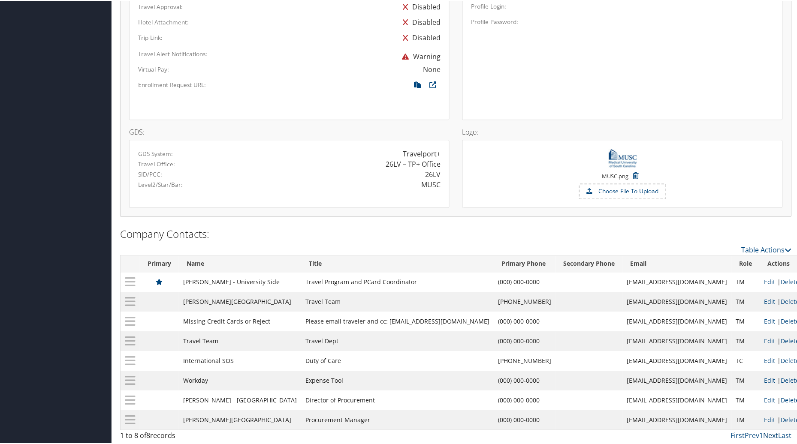
click at [770, 432] on link "Next" at bounding box center [770, 434] width 15 height 9
click at [759, 244] on link "Table Actions" at bounding box center [766, 248] width 50 height 9
click at [722, 256] on link "New Contact" at bounding box center [731, 262] width 113 height 15
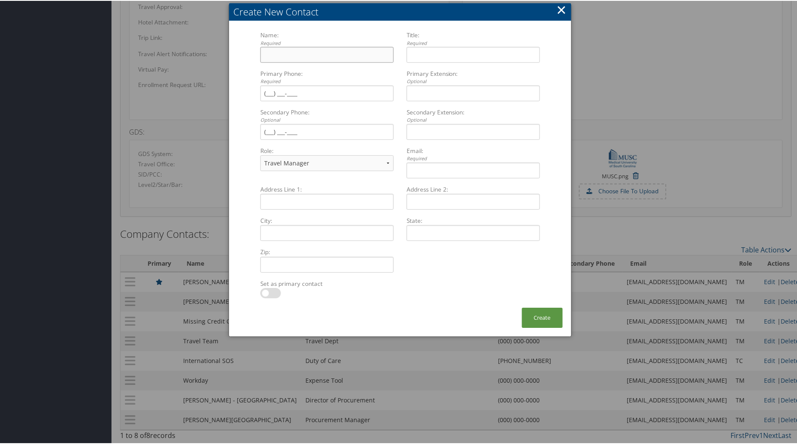
click at [268, 46] on input "Name: Required Multiple values The selected items contain different values for …" at bounding box center [326, 54] width 133 height 16
type input "HR FEED"
drag, startPoint x: 438, startPoint y: 50, endPoint x: 405, endPoint y: 50, distance: 33.0
click at [406, 50] on input "Via Cbt" at bounding box center [472, 54] width 133 height 16
type input "Through CBT"
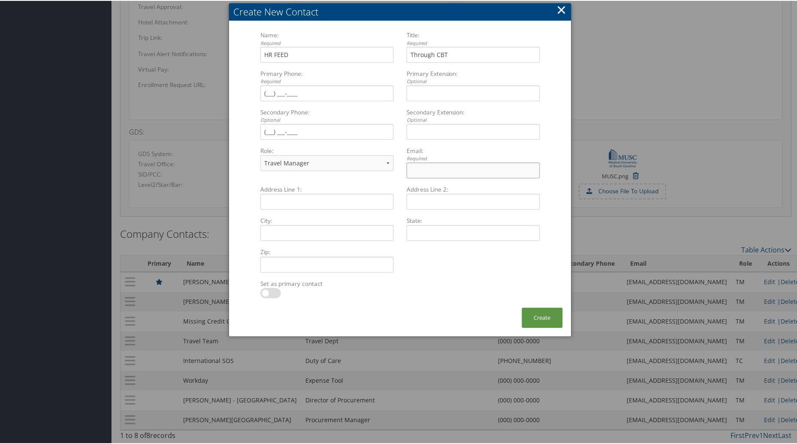
click at [419, 164] on input "Email: Required Multiple values The selected items contain different values for…" at bounding box center [472, 170] width 133 height 16
type input "donotreply@musc.edu"
click at [388, 157] on select "Travel Manager Executive Purchasing/Legal Finance HR Manager Technical contact" at bounding box center [326, 162] width 133 height 16
select select "TC"
click at [260, 154] on select "Travel Manager Executive Purchasing/Legal Finance HR Manager Technical contact" at bounding box center [326, 162] width 133 height 16
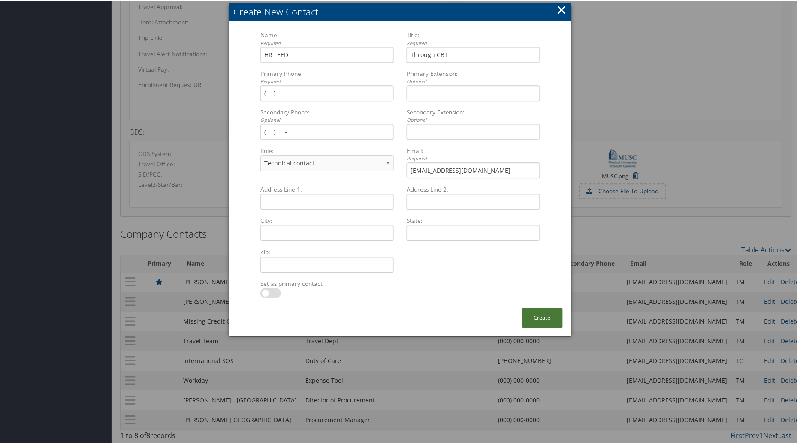
click at [522, 307] on button "Create" at bounding box center [542, 317] width 41 height 20
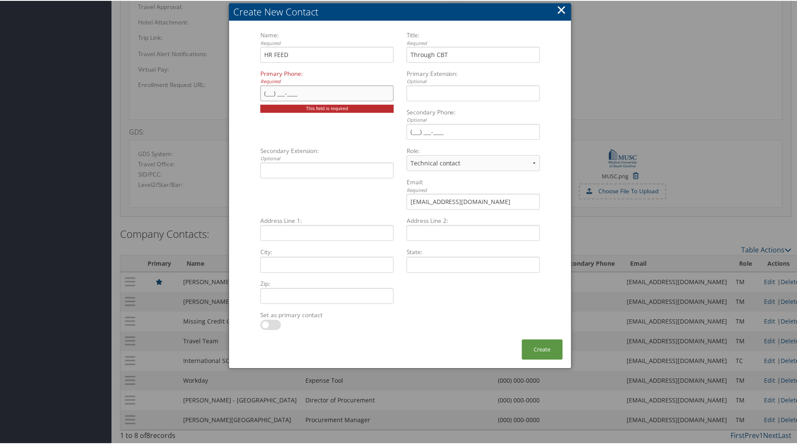
click at [266, 84] on input "Primary Phone: Required Multiple values The selected items contain different va…" at bounding box center [326, 92] width 133 height 16
type input "(000) 000-0000"
drag, startPoint x: 543, startPoint y: 350, endPoint x: 130, endPoint y: 260, distance: 422.2
click at [537, 349] on button "Create" at bounding box center [542, 349] width 41 height 20
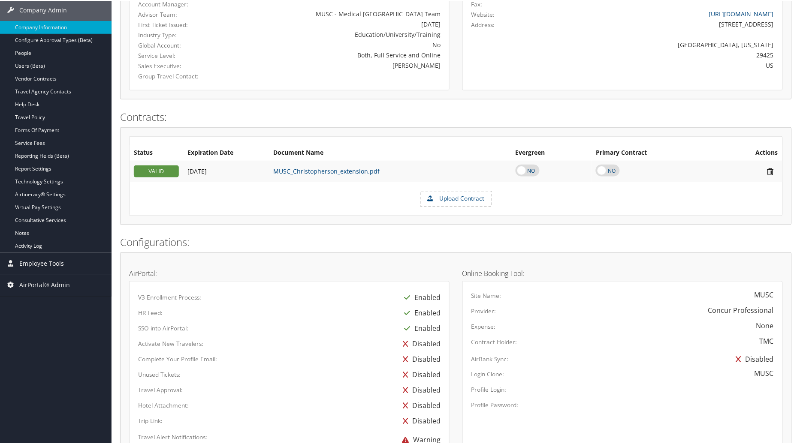
scroll to position [113, 0]
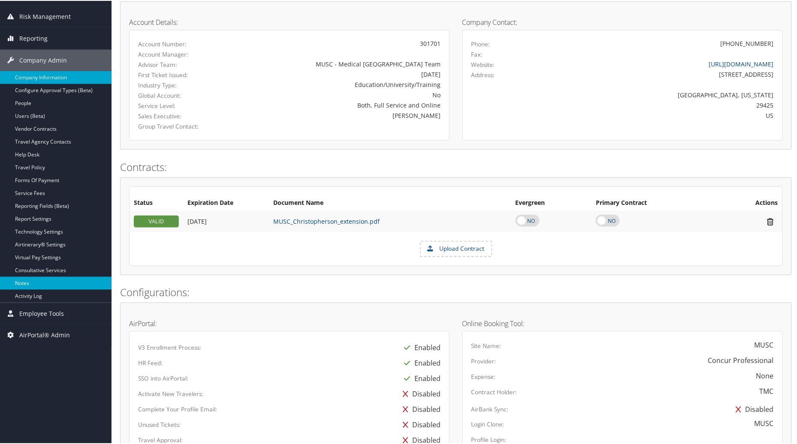
click at [53, 288] on link "Notes" at bounding box center [55, 282] width 111 height 13
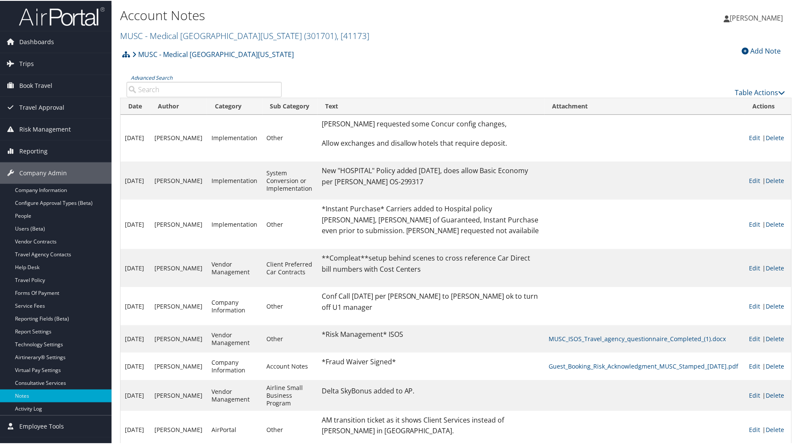
click at [752, 47] on div "Add Note" at bounding box center [761, 50] width 48 height 10
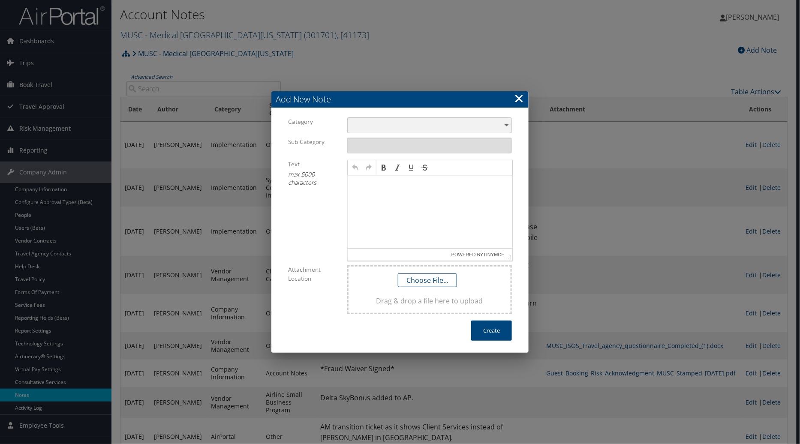
click at [507, 126] on div "​" at bounding box center [429, 125] width 165 height 16
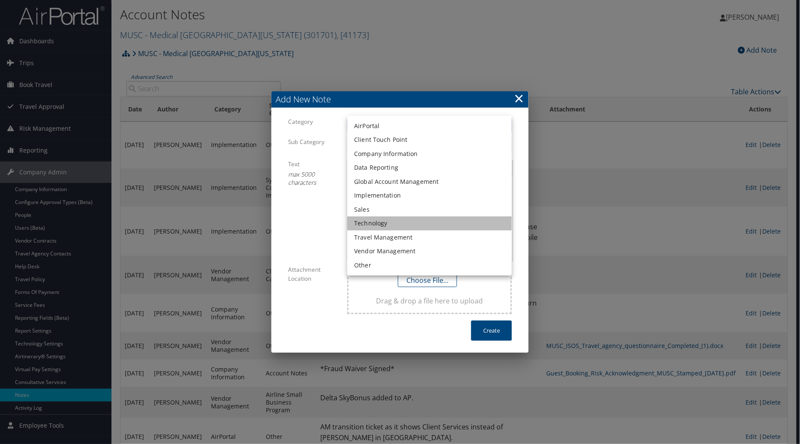
click at [409, 225] on li "Technology" at bounding box center [429, 224] width 165 height 14
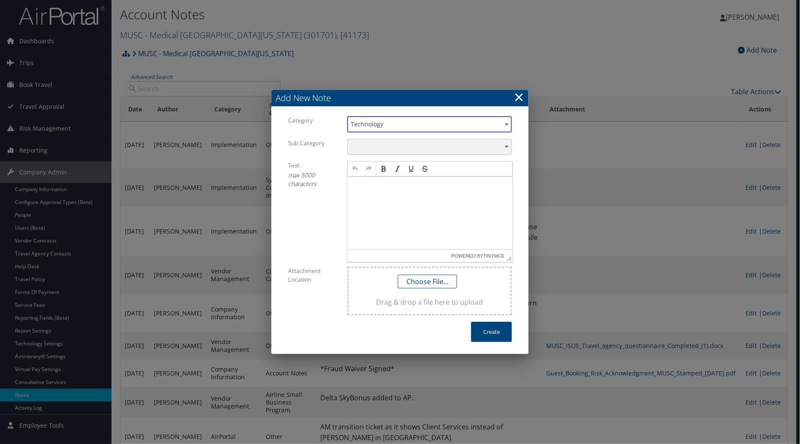
click at [481, 144] on div "​" at bounding box center [429, 147] width 165 height 16
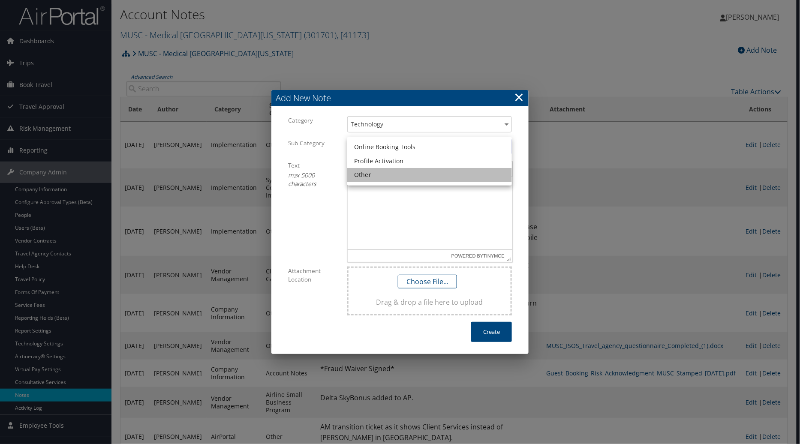
click at [396, 171] on li "Other" at bounding box center [429, 175] width 165 height 14
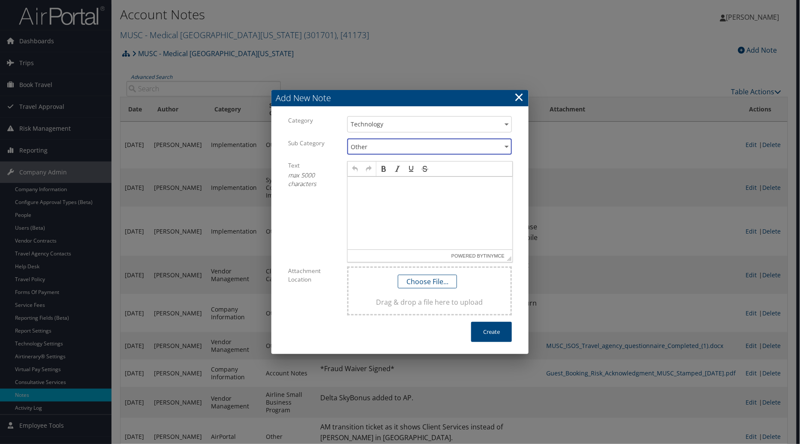
click at [353, 186] on p at bounding box center [430, 184] width 158 height 7
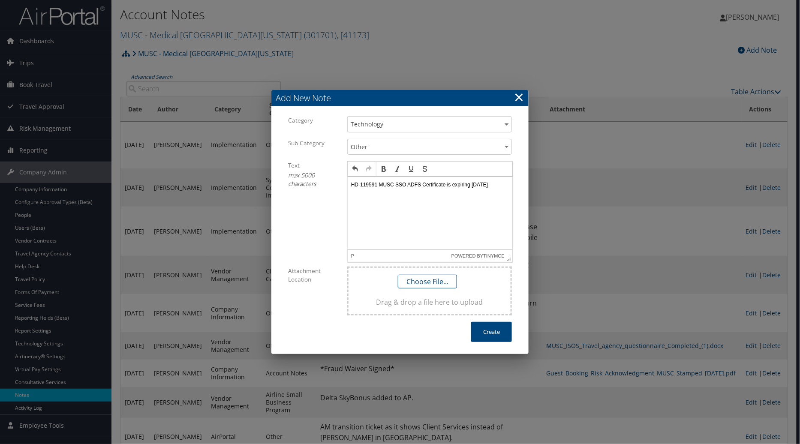
click at [351, 188] on p "HD-119591 MUSC SSO ADFS Certificate is expiring 10.14.2025" at bounding box center [430, 184] width 158 height 7
click at [385, 188] on p "HD-119591 MUSC SSO ADFS Certificate is expiring 10.14.2025" at bounding box center [430, 184] width 158 height 7
click at [507, 329] on button "Create" at bounding box center [491, 332] width 41 height 20
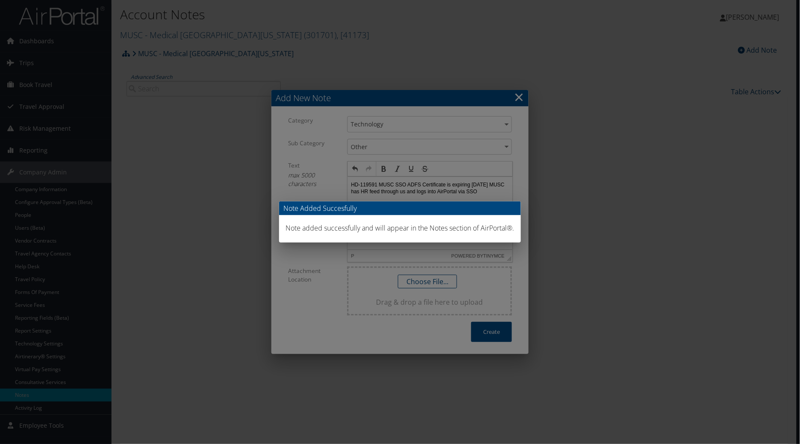
drag, startPoint x: 523, startPoint y: 95, endPoint x: 517, endPoint y: 99, distance: 6.8
click at [522, 96] on div "Note Added Succesfully Note added successfully and will appear in the Notes sec…" at bounding box center [400, 222] width 800 height 444
click at [517, 99] on div "Note Added Succesfully Note added successfully and will appear in the Notes sec…" at bounding box center [400, 222] width 800 height 444
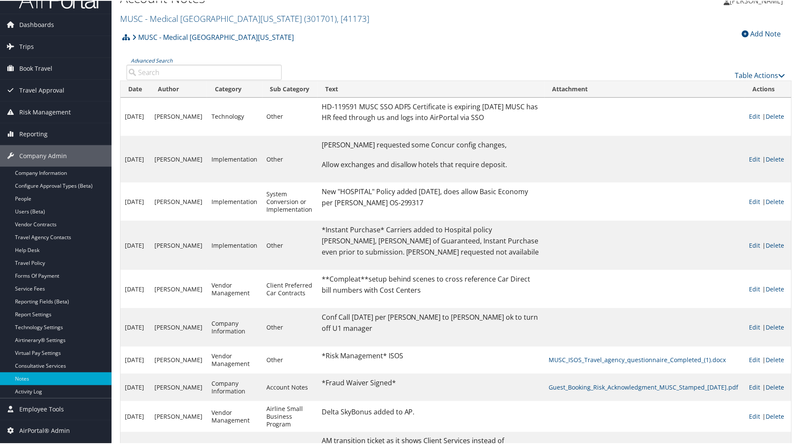
scroll to position [36, 0]
